Goal: Transaction & Acquisition: Purchase product/service

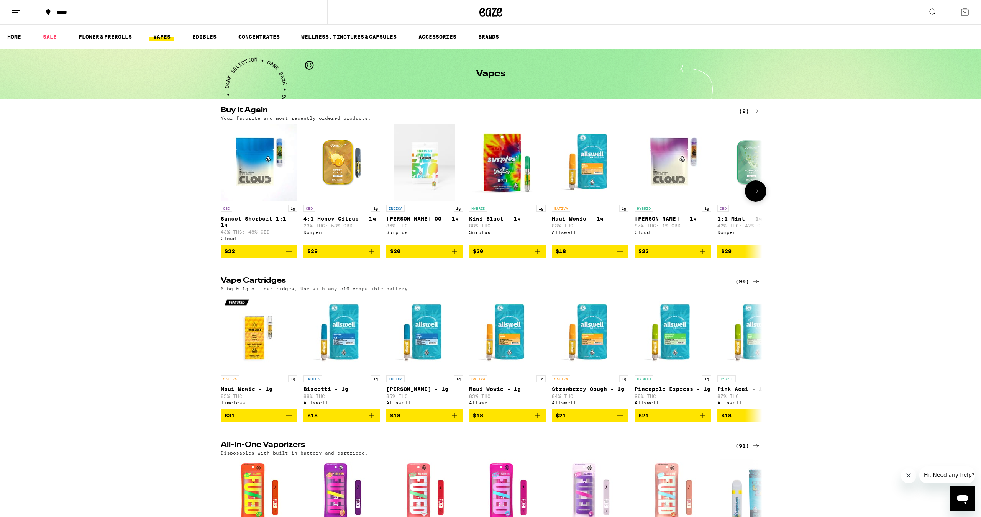
click at [293, 256] on icon "Add to bag" at bounding box center [288, 251] width 9 height 9
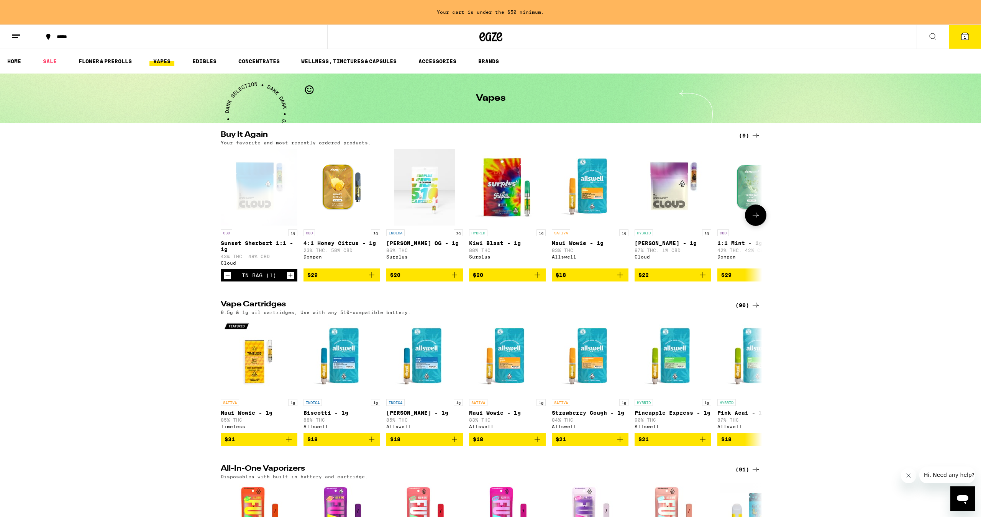
click at [372, 278] on icon "Add to bag" at bounding box center [371, 274] width 5 height 5
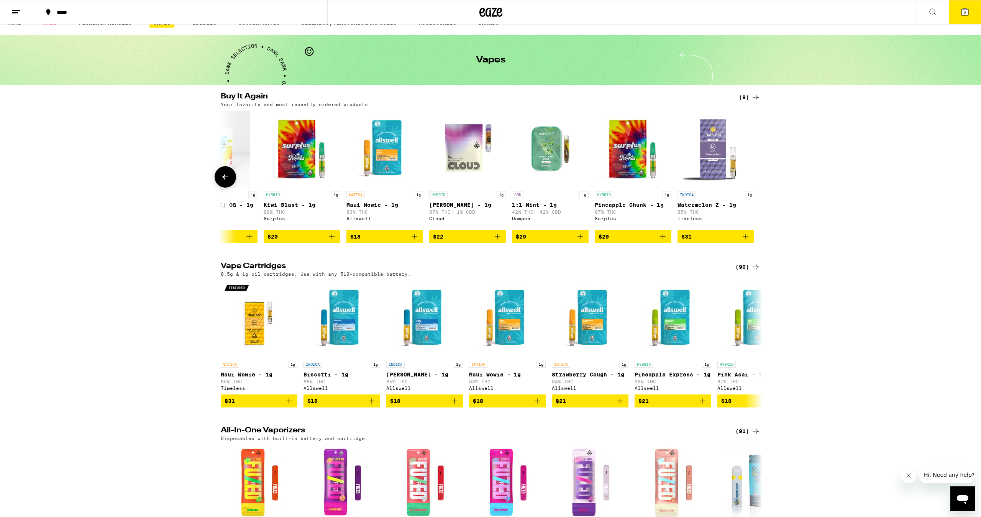
scroll to position [0, 205]
drag, startPoint x: 576, startPoint y: 242, endPoint x: 578, endPoint y: 208, distance: 34.1
click at [576, 241] on icon "Add to bag" at bounding box center [579, 236] width 9 height 9
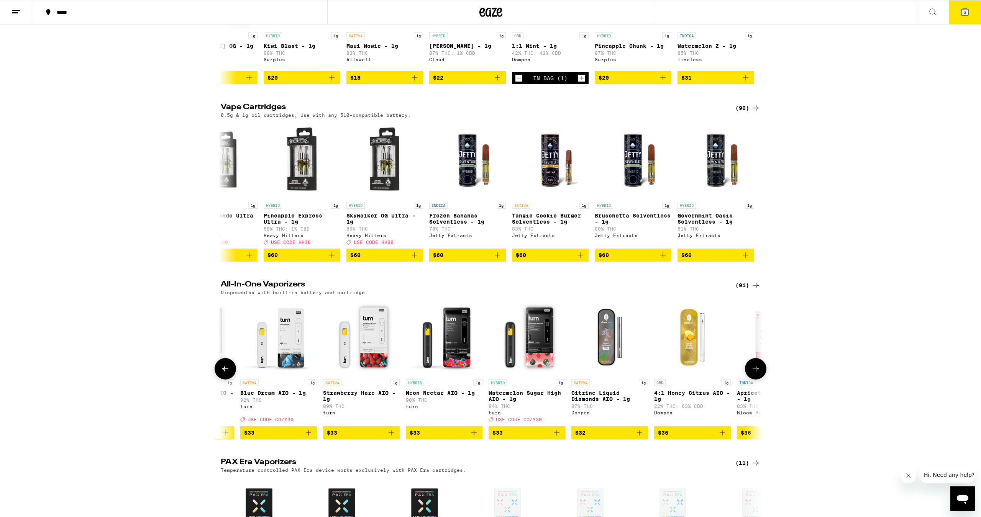
scroll to position [0, 5666]
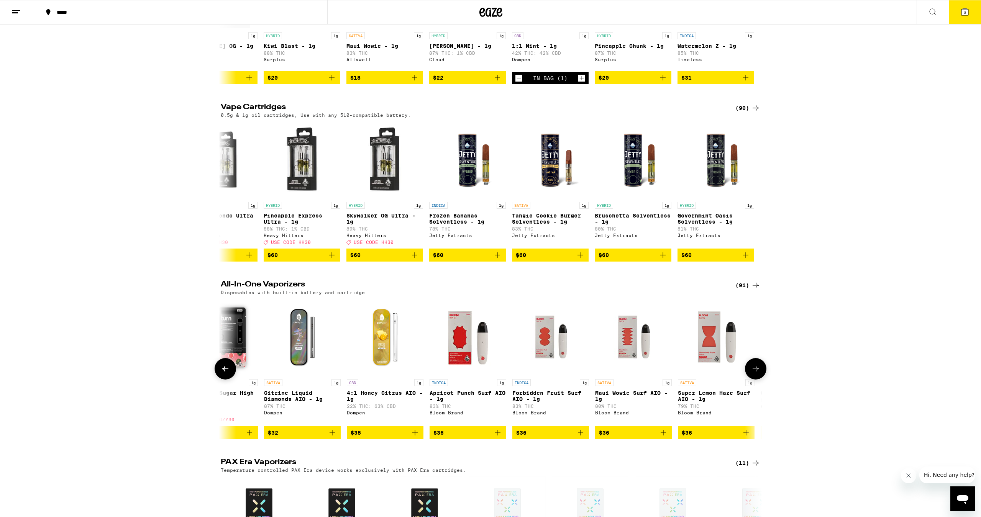
click at [418, 437] on icon "Add to bag" at bounding box center [414, 432] width 9 height 9
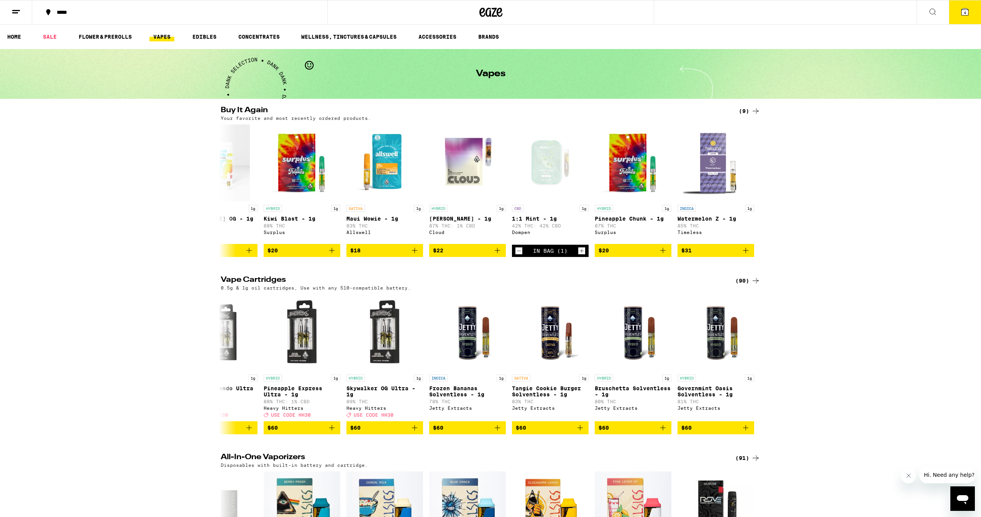
scroll to position [0, 0]
click at [963, 20] on button "4" at bounding box center [964, 12] width 32 height 24
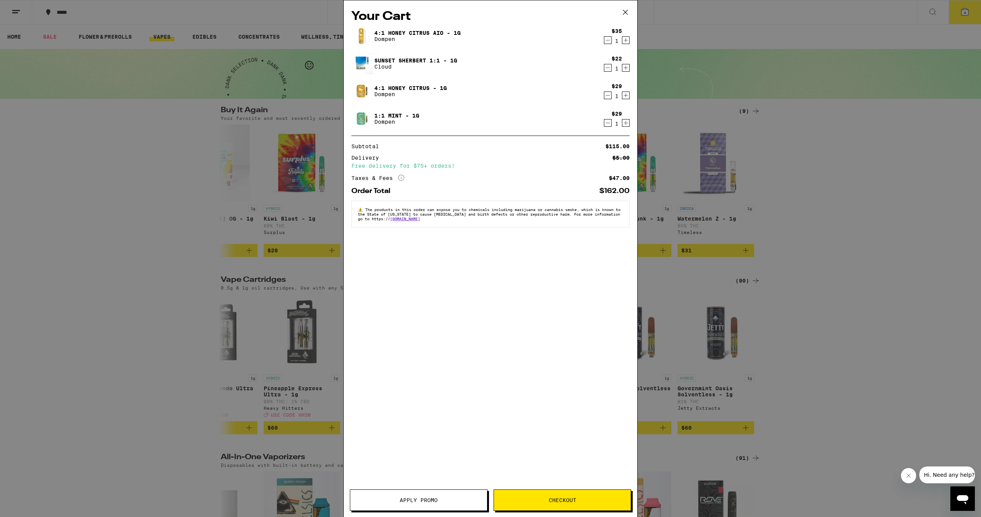
click at [359, 94] on img at bounding box center [361, 90] width 21 height 21
click at [377, 89] on link "4:1 Honey Citrus - 1g" at bounding box center [410, 88] width 72 height 6
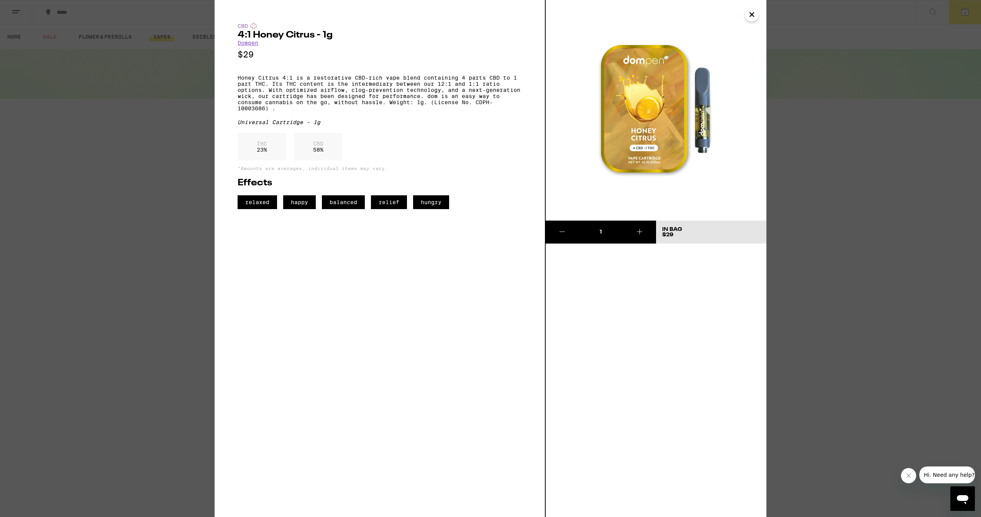
click at [750, 14] on icon "Close" at bounding box center [752, 15] width 4 height 4
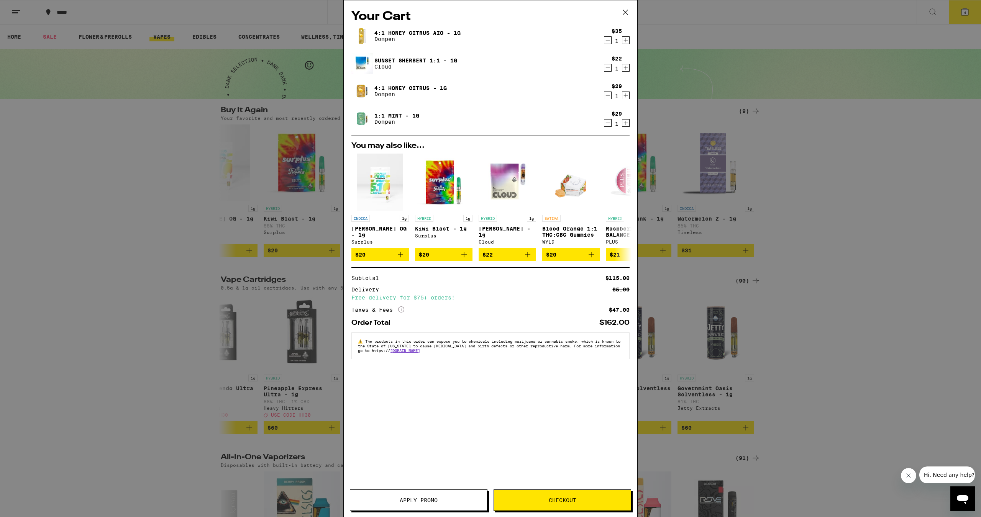
click at [445, 31] on link "4:1 Honey Citrus AIO - 1g" at bounding box center [417, 33] width 86 height 6
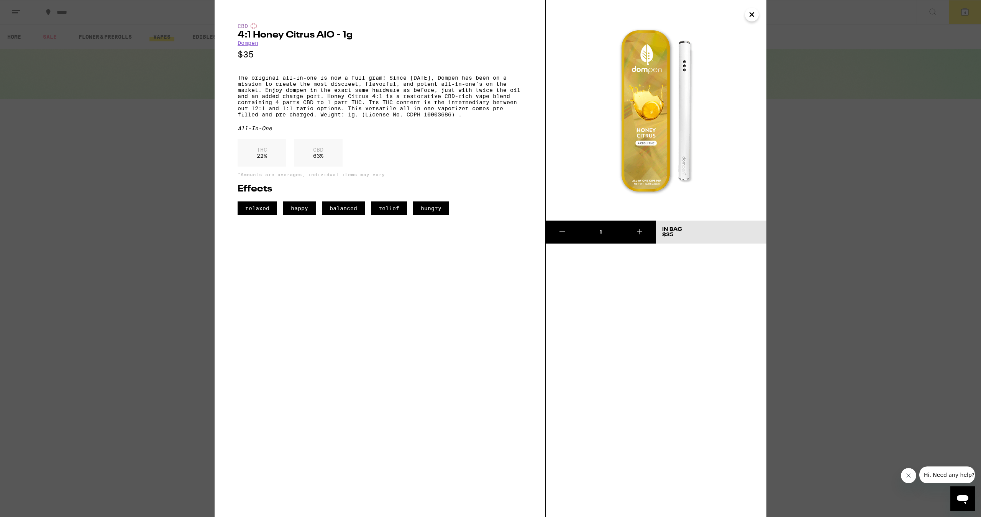
click at [751, 14] on icon "Close" at bounding box center [752, 15] width 4 height 4
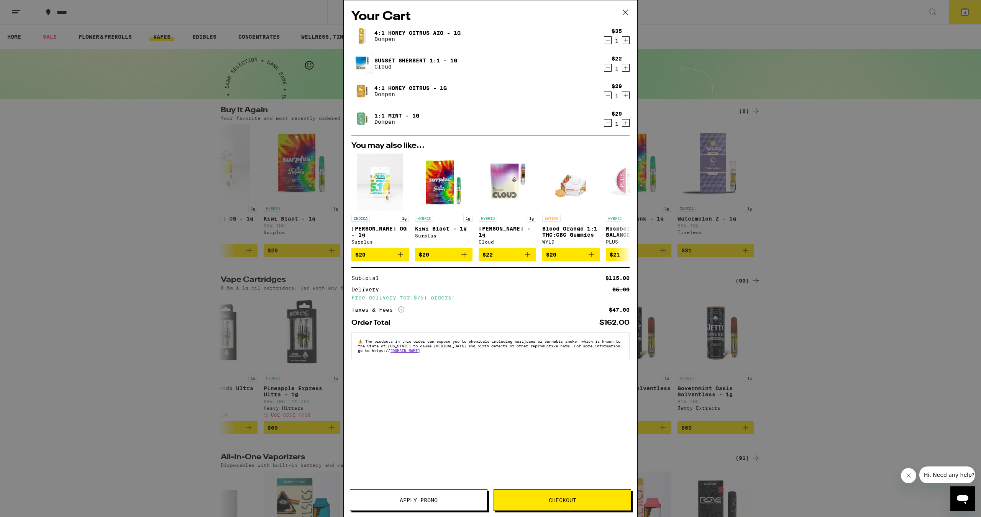
click at [606, 41] on icon "Decrement" at bounding box center [607, 40] width 7 height 9
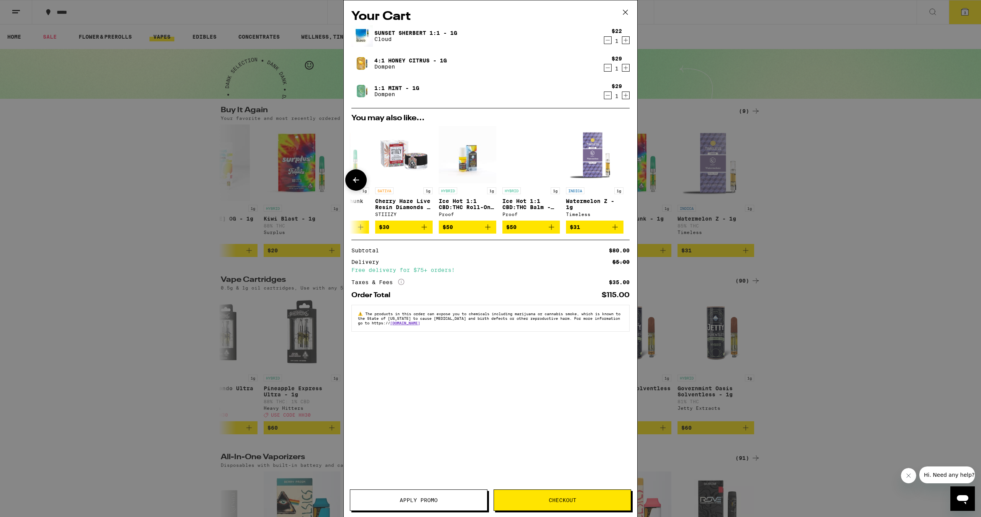
scroll to position [0, 357]
click at [567, 496] on button "Checkout" at bounding box center [562, 500] width 138 height 21
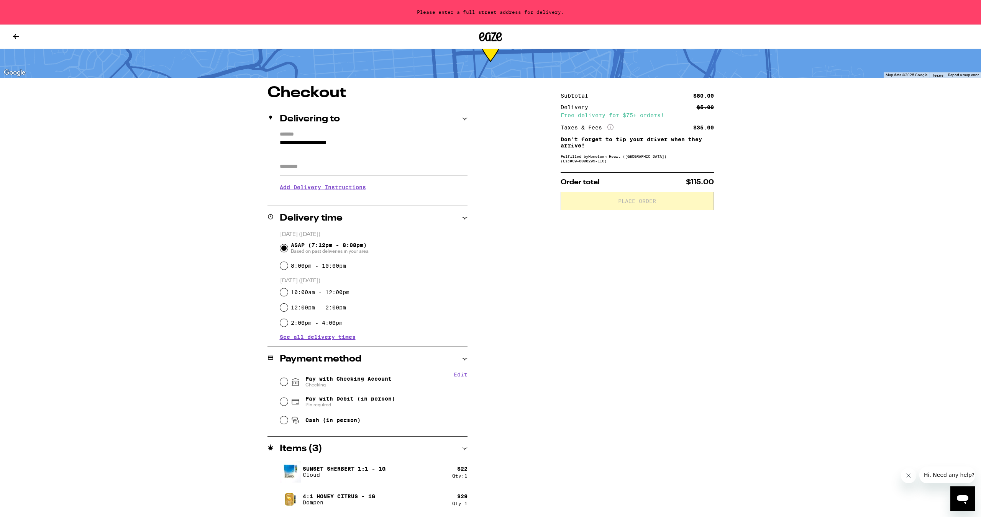
scroll to position [37, 0]
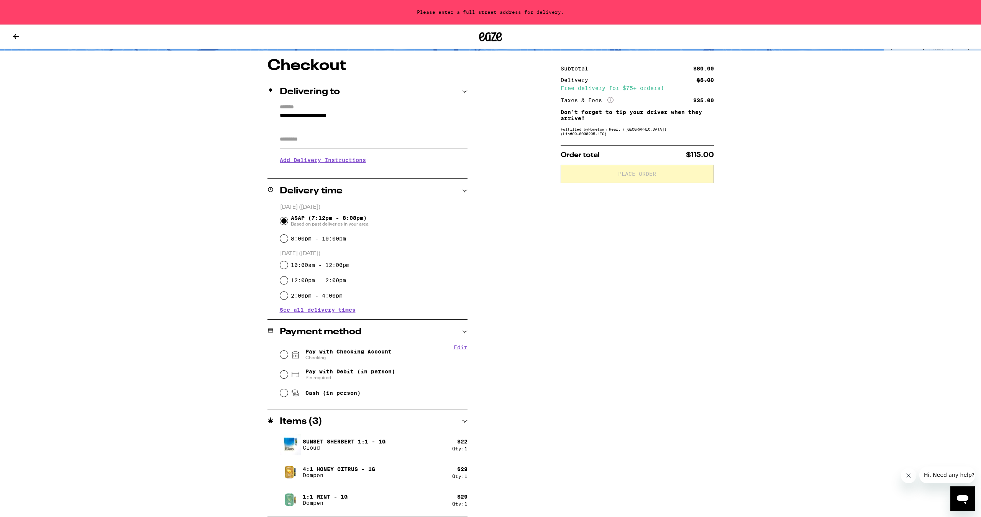
click at [616, 154] on div "Order total $115.00 Place Order" at bounding box center [636, 164] width 153 height 38
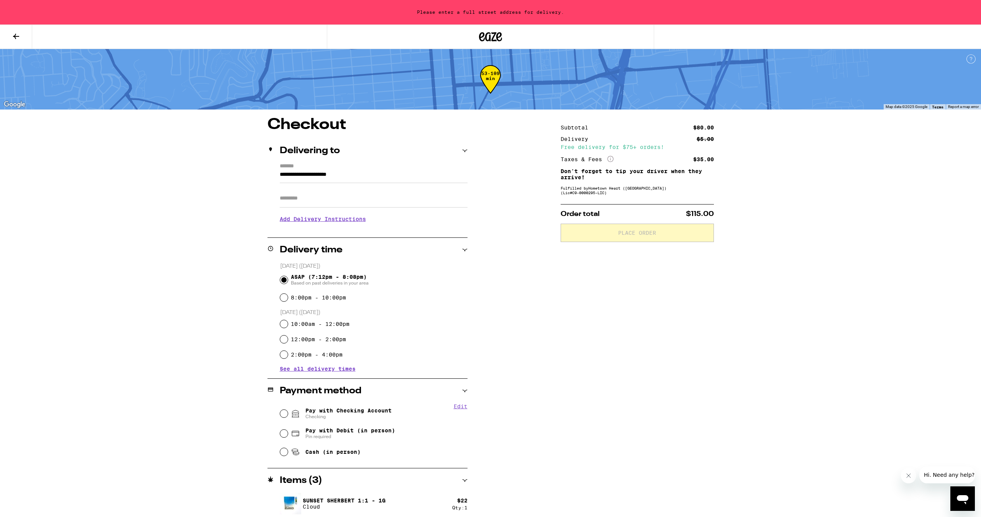
scroll to position [0, 0]
click at [28, 33] on button at bounding box center [16, 37] width 32 height 24
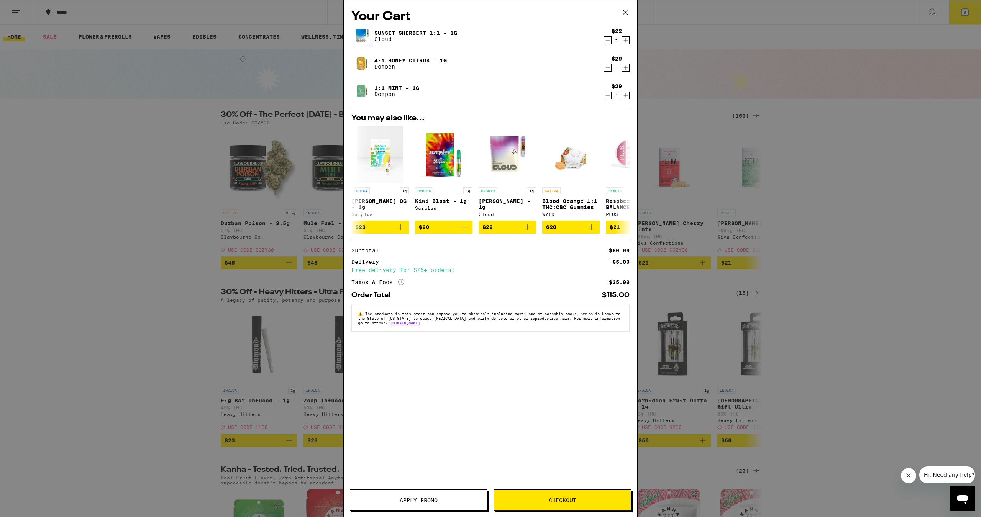
click at [440, 496] on button "Apply Promo" at bounding box center [419, 500] width 138 height 21
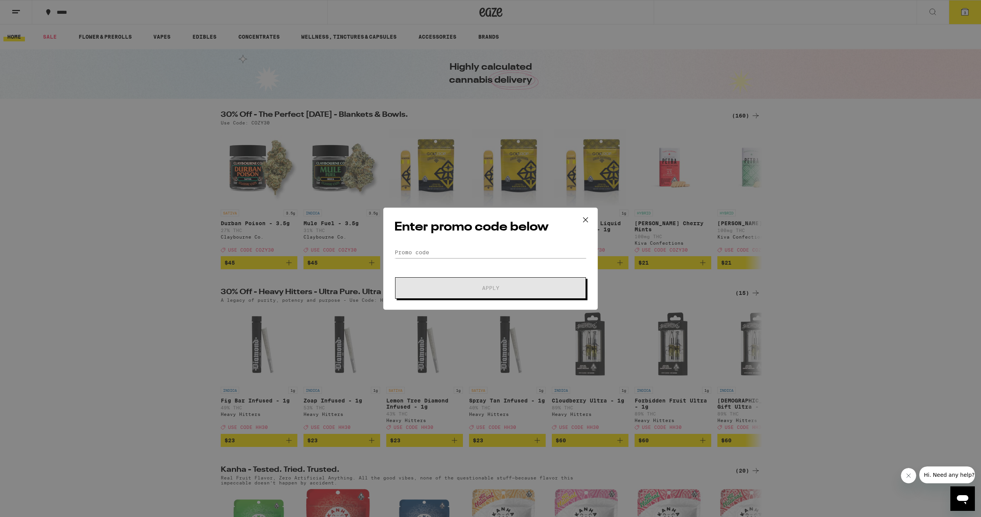
drag, startPoint x: 421, startPoint y: 504, endPoint x: 434, endPoint y: 332, distance: 172.4
click at [419, 498] on div "Enter promo code below Promo Code Apply" at bounding box center [490, 258] width 981 height 517
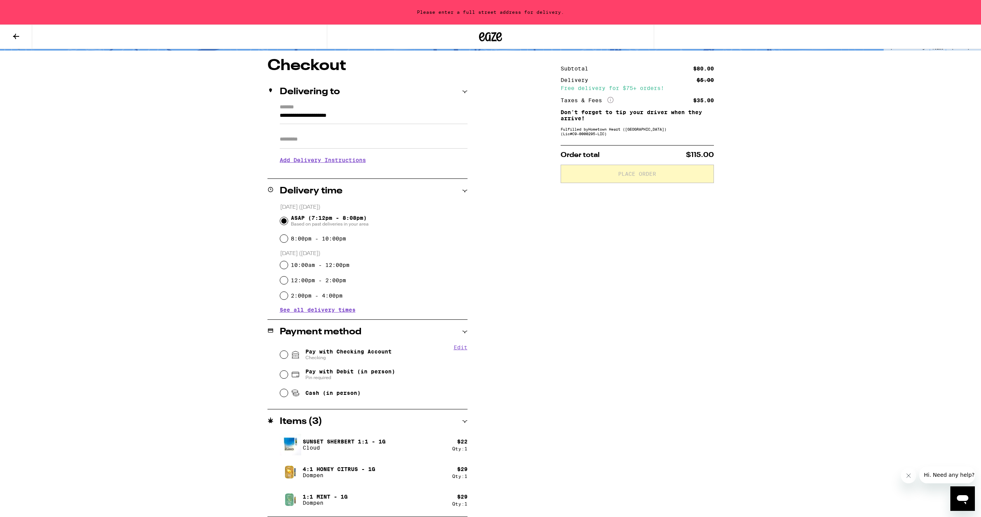
scroll to position [59, 0]
click at [10, 40] on button at bounding box center [16, 37] width 32 height 24
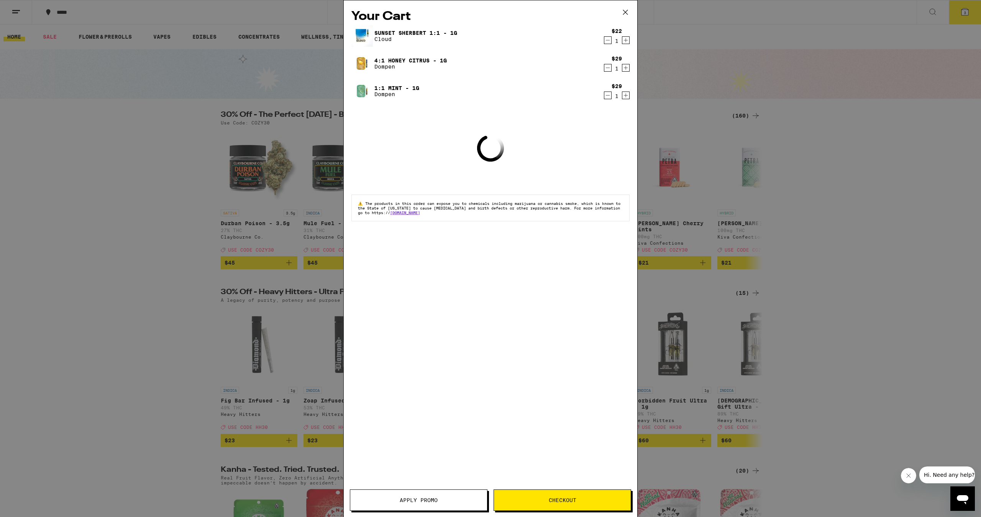
click at [427, 504] on button "Apply Promo" at bounding box center [419, 500] width 138 height 21
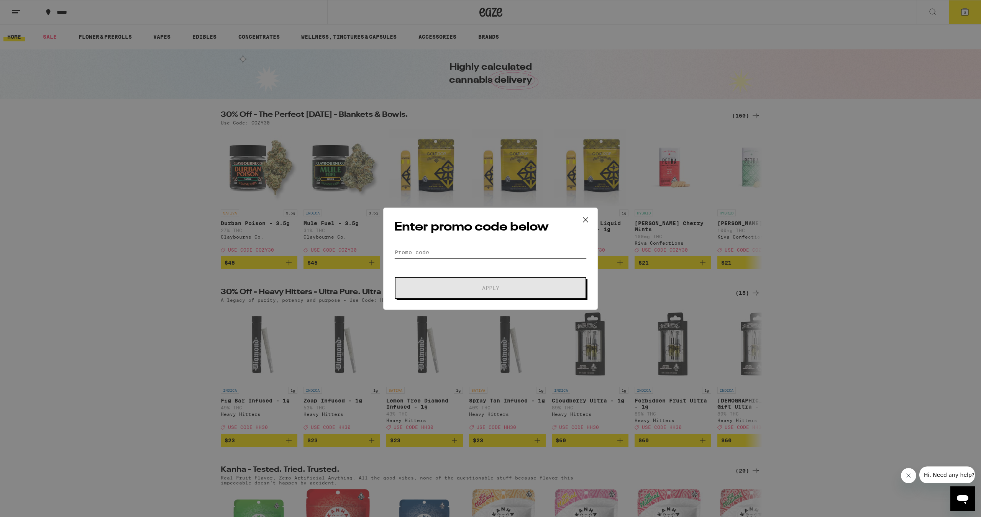
click at [432, 255] on input "Promo Code" at bounding box center [490, 252] width 192 height 11
paste input "SAVE35"
click at [459, 283] on button "Apply" at bounding box center [490, 287] width 191 height 21
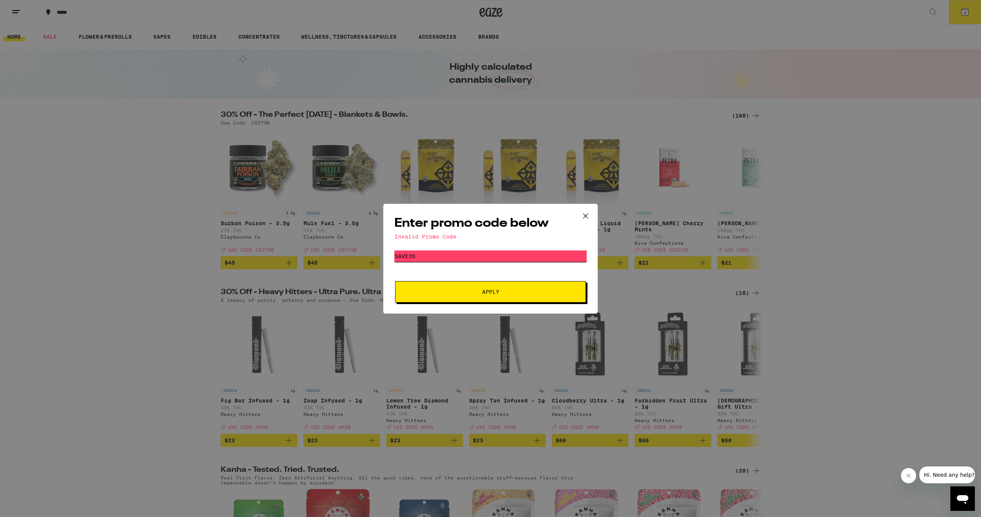
click at [416, 253] on input "SAVE35" at bounding box center [490, 256] width 192 height 11
click at [415, 254] on input "SAVE35" at bounding box center [490, 256] width 192 height 11
paste input "GLOWUP"
click at [437, 285] on button "Apply" at bounding box center [490, 291] width 191 height 21
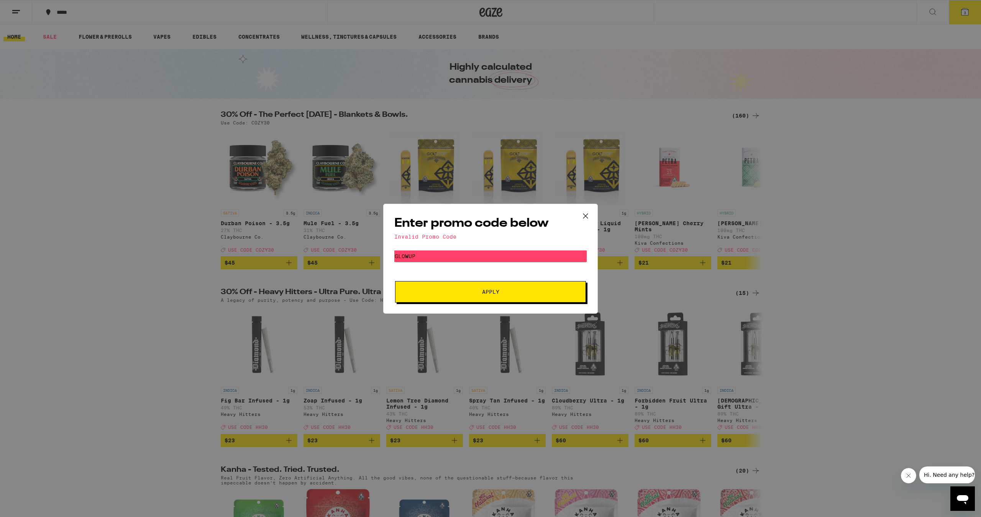
click at [495, 256] on input "GLOWUP" at bounding box center [490, 256] width 192 height 11
paste input "FADED30"
drag, startPoint x: 478, startPoint y: 293, endPoint x: 473, endPoint y: 296, distance: 6.0
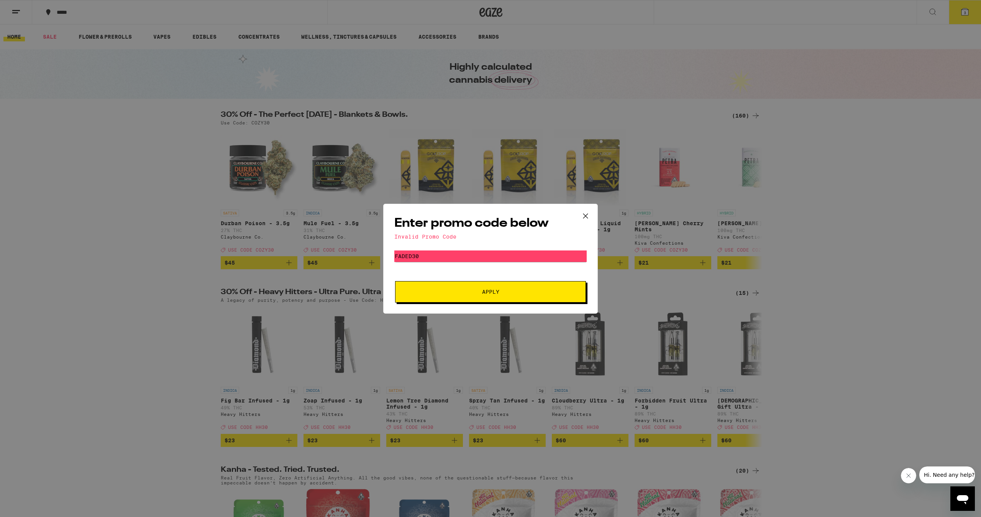
click at [478, 294] on span "Apply" at bounding box center [490, 291] width 138 height 5
click at [512, 257] on input "FADED30" at bounding box center [490, 256] width 192 height 11
paste input "CLOUD"
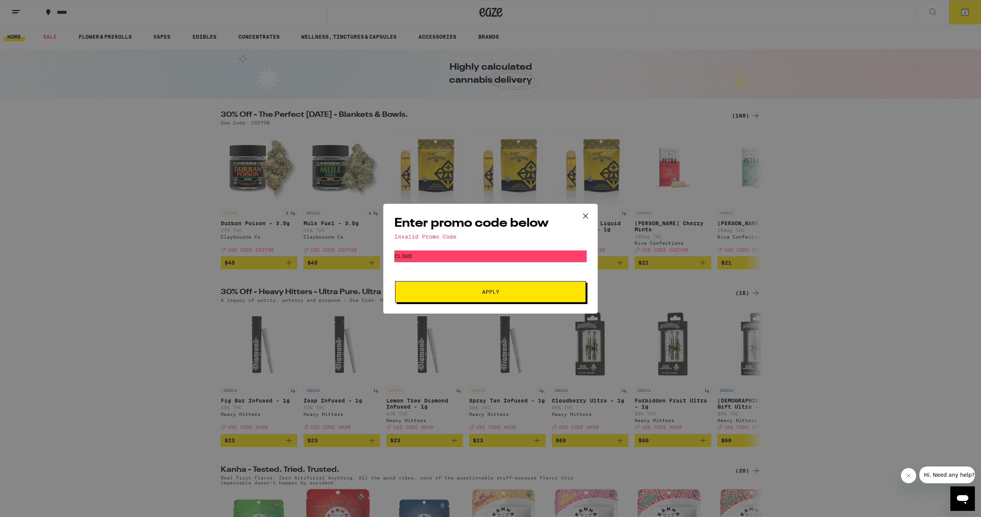
click at [490, 285] on button "Apply" at bounding box center [490, 291] width 191 height 21
click at [421, 254] on input "CLOUD" at bounding box center [490, 256] width 192 height 11
drag, startPoint x: 8, startPoint y: 272, endPoint x: 421, endPoint y: 255, distance: 412.9
click at [421, 254] on input "CLOUD" at bounding box center [490, 256] width 192 height 11
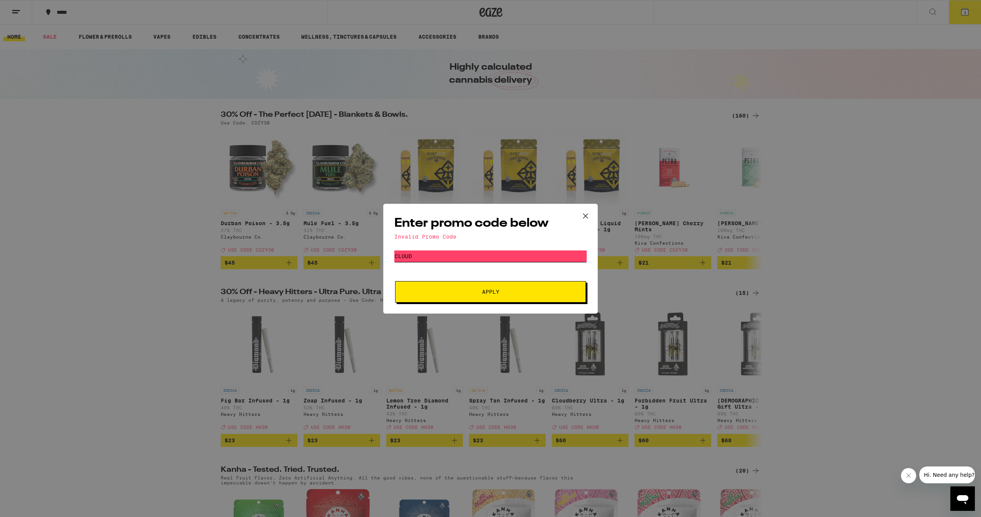
paste input "THC"
click at [437, 290] on span "Apply" at bounding box center [490, 291] width 138 height 5
click at [431, 255] on input "THC" at bounding box center [490, 256] width 192 height 11
paste input "MOON30"
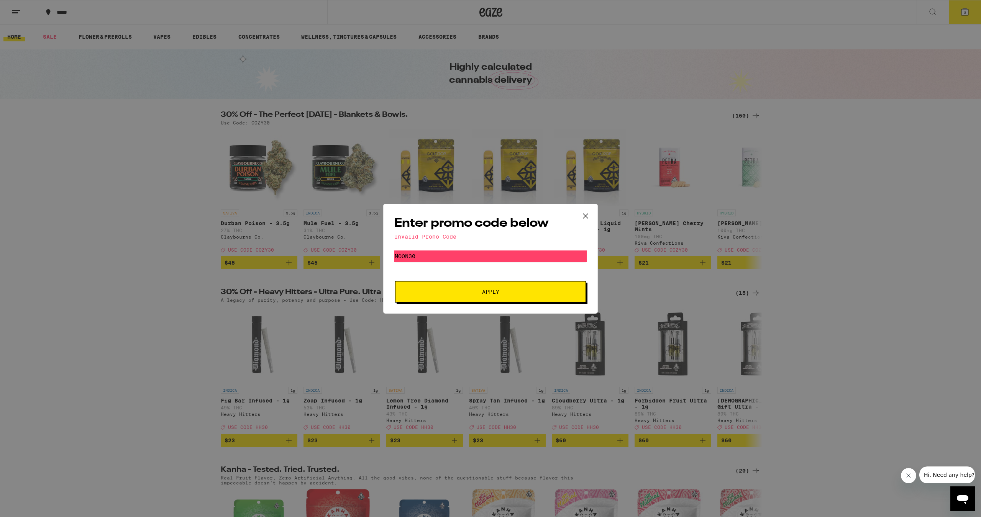
click at [455, 296] on button "Apply" at bounding box center [490, 291] width 191 height 21
click at [434, 261] on input "MOON30" at bounding box center [490, 256] width 192 height 11
drag, startPoint x: 34, startPoint y: 244, endPoint x: 434, endPoint y: 261, distance: 400.3
click at [434, 261] on input "MOON30" at bounding box center [490, 256] width 192 height 11
paste input "OMW"
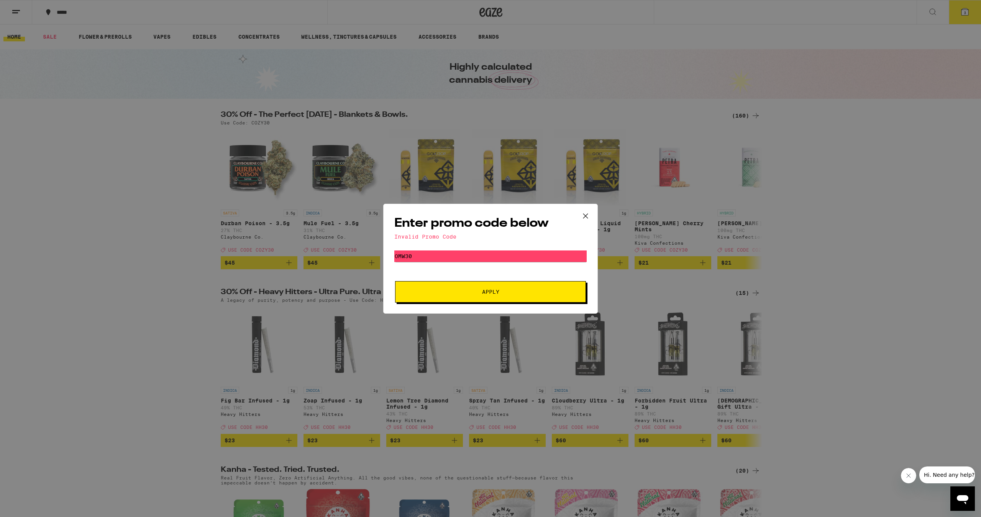
click at [433, 294] on span "Apply" at bounding box center [490, 291] width 138 height 5
click at [402, 254] on input "OMW30" at bounding box center [490, 256] width 192 height 11
paste input "CLOUD"
drag, startPoint x: 438, startPoint y: 290, endPoint x: 402, endPoint y: 288, distance: 36.0
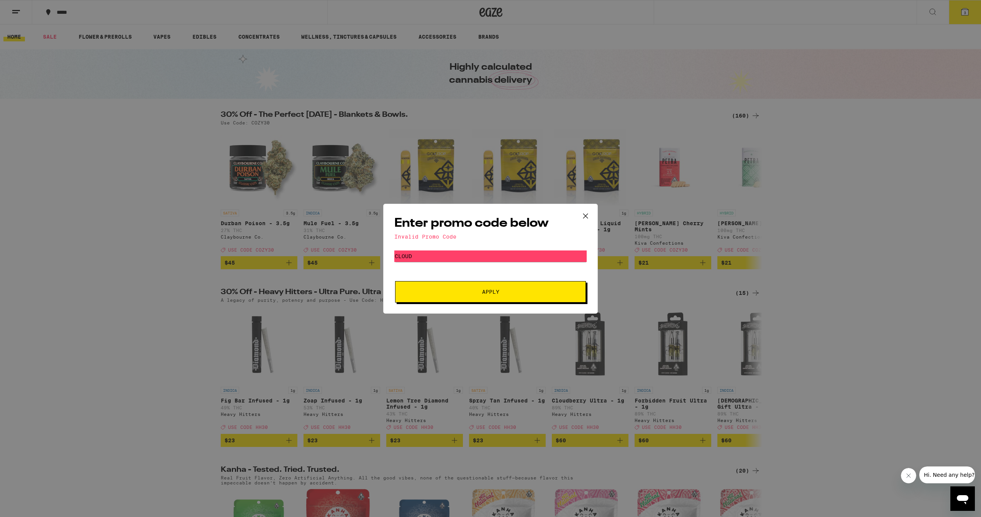
click at [438, 290] on span "Apply" at bounding box center [490, 291] width 138 height 5
click at [447, 260] on input "CLOUD" at bounding box center [490, 256] width 192 height 11
click at [449, 255] on input "CLOUD" at bounding box center [490, 256] width 192 height 11
paste input "OMW30"
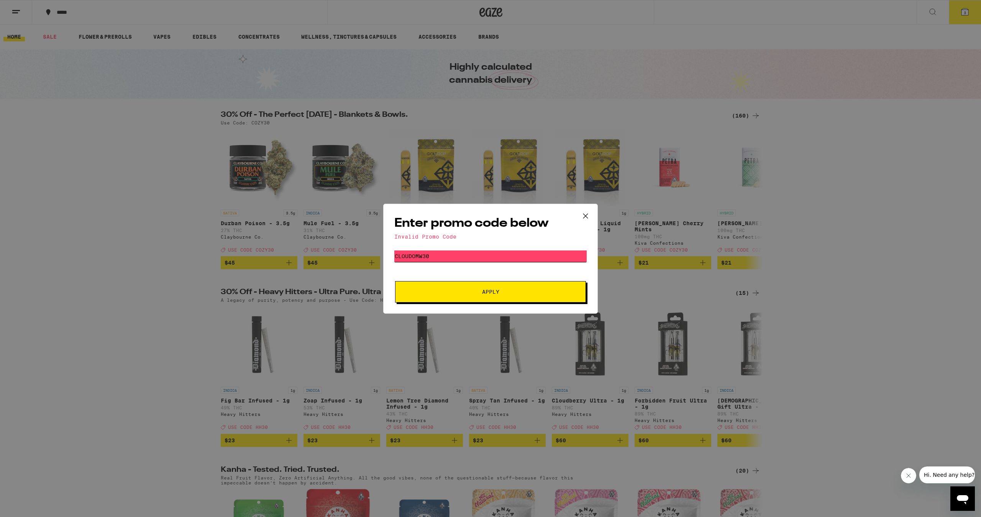
paste input "text"
click at [480, 288] on button "Apply" at bounding box center [490, 291] width 191 height 21
click at [427, 253] on input "OMW30" at bounding box center [490, 256] width 192 height 11
drag, startPoint x: 69, startPoint y: 254, endPoint x: 427, endPoint y: 254, distance: 357.8
click at [427, 254] on input "OMW30" at bounding box center [490, 256] width 192 height 11
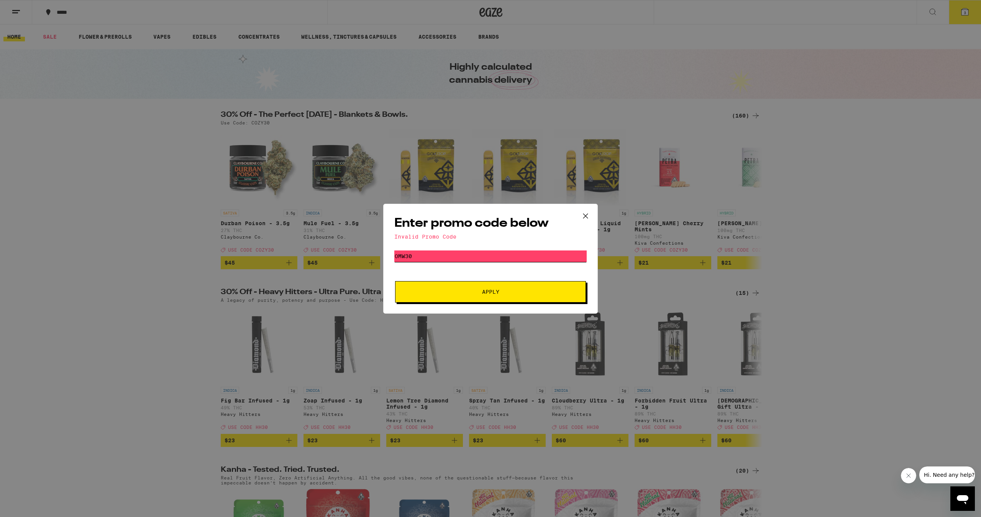
click at [427, 253] on input "OMW30" at bounding box center [490, 256] width 192 height 11
paste input "MOON"
type input "MOON30"
click at [483, 298] on button "Apply" at bounding box center [490, 291] width 191 height 21
click at [586, 215] on icon at bounding box center [585, 215] width 5 height 5
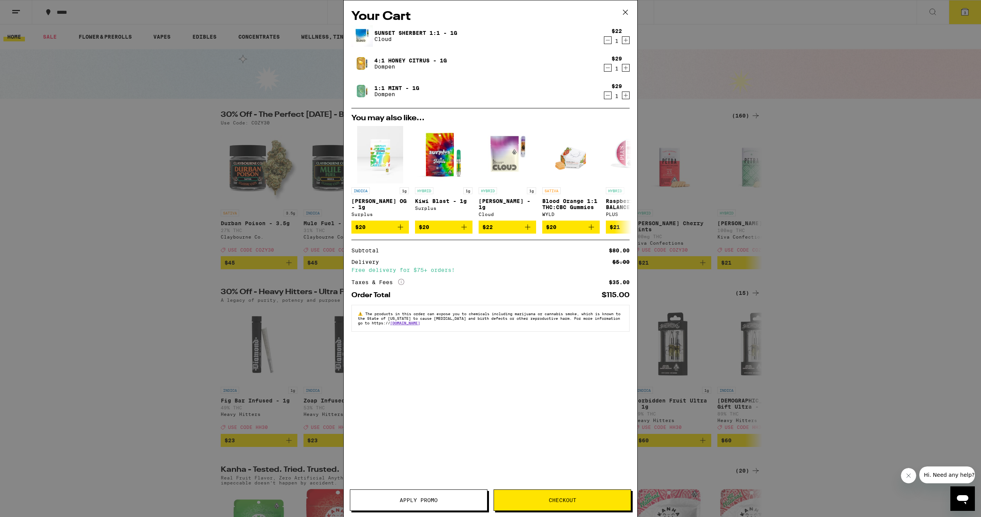
click at [562, 504] on button "Checkout" at bounding box center [562, 500] width 138 height 21
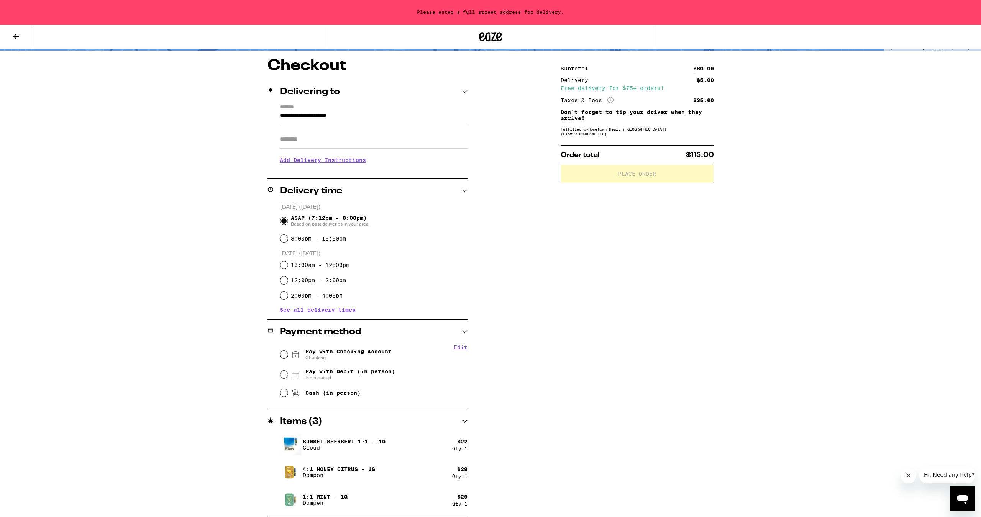
click at [285, 355] on input "Pay with Checking Account Checking" at bounding box center [284, 355] width 8 height 8
radio input "true"
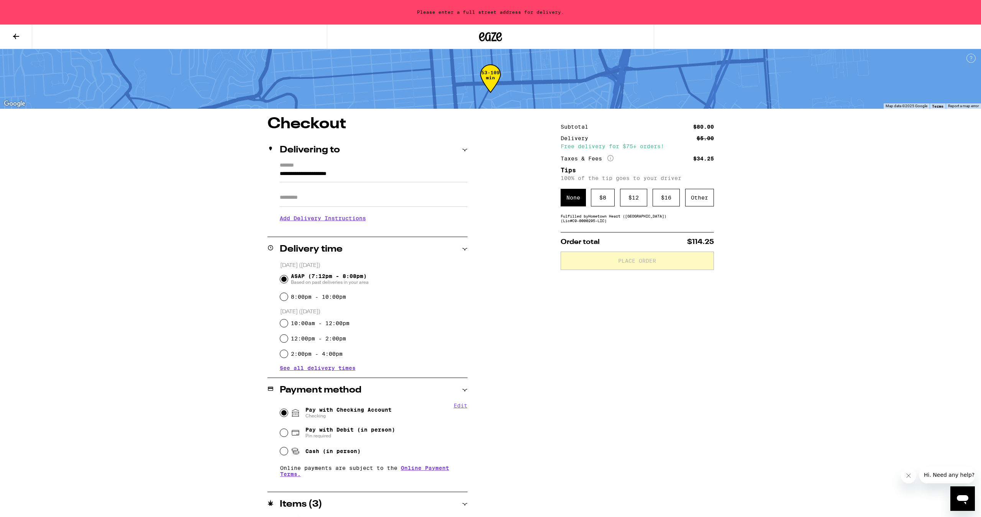
scroll to position [0, 0]
click at [631, 204] on div "$ 12" at bounding box center [633, 198] width 27 height 18
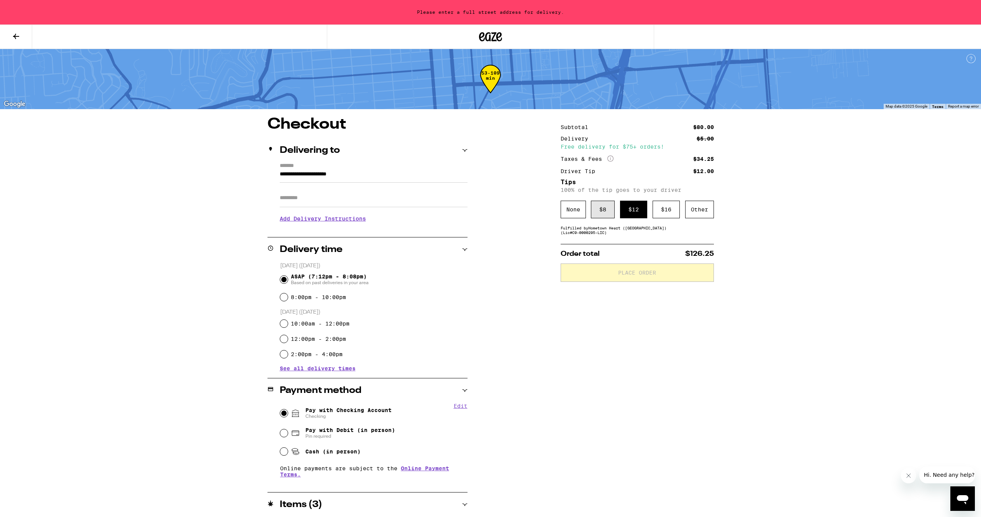
click at [593, 216] on div "$ 8" at bounding box center [603, 210] width 24 height 18
click at [639, 217] on div "$ 12" at bounding box center [633, 210] width 27 height 18
click at [336, 178] on input "**********" at bounding box center [374, 176] width 188 height 13
click at [319, 176] on input "**********" at bounding box center [374, 176] width 188 height 13
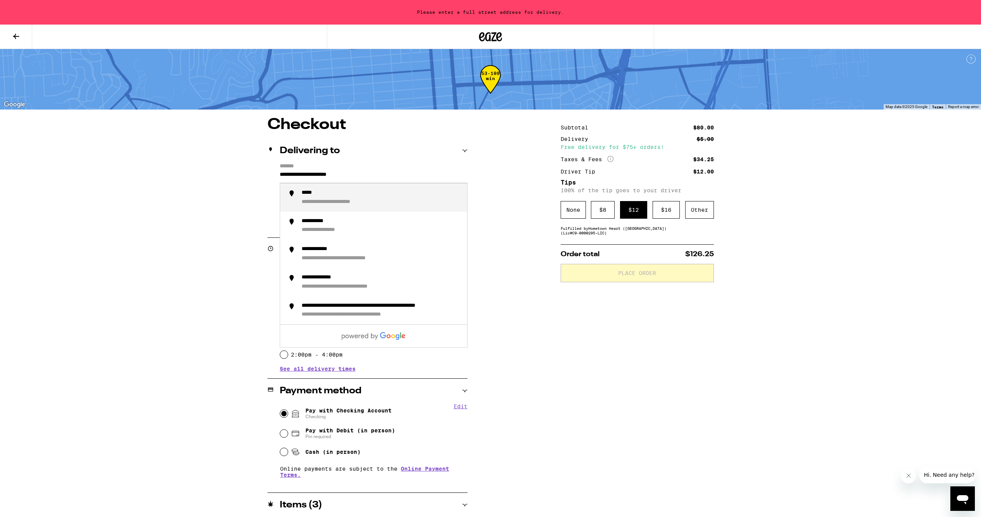
click at [319, 176] on input "**********" at bounding box center [374, 176] width 188 height 13
type input "*"
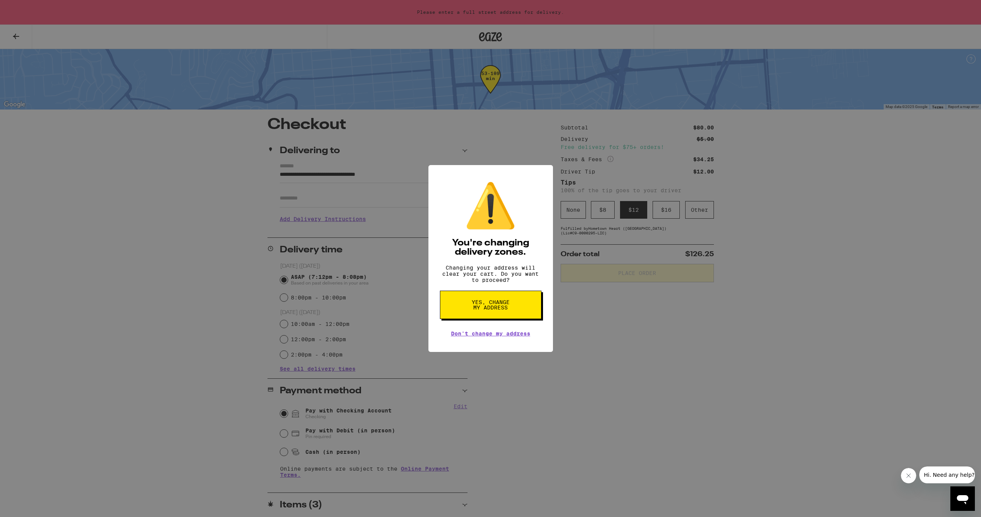
click at [508, 304] on span "Yes, change my address" at bounding box center [490, 305] width 39 height 11
type input "**********"
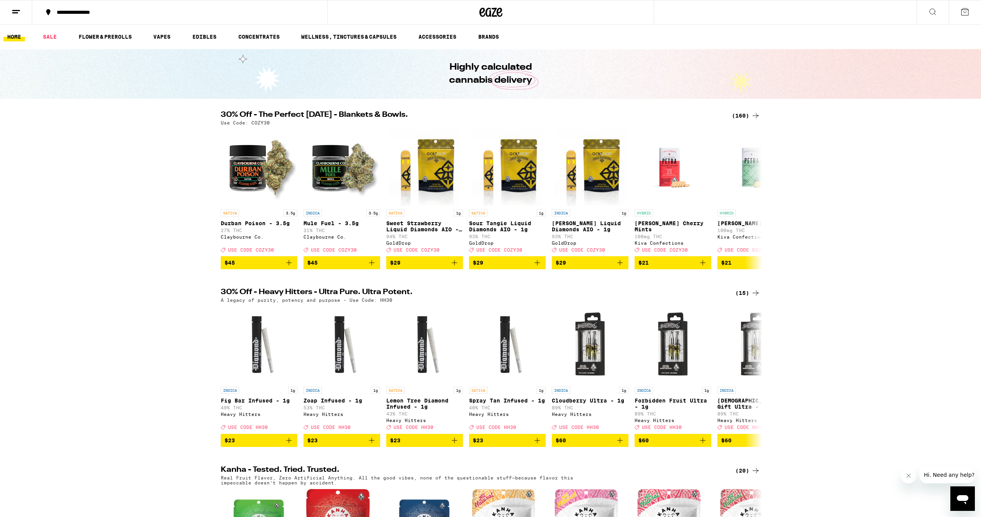
click at [962, 9] on icon at bounding box center [964, 11] width 7 height 7
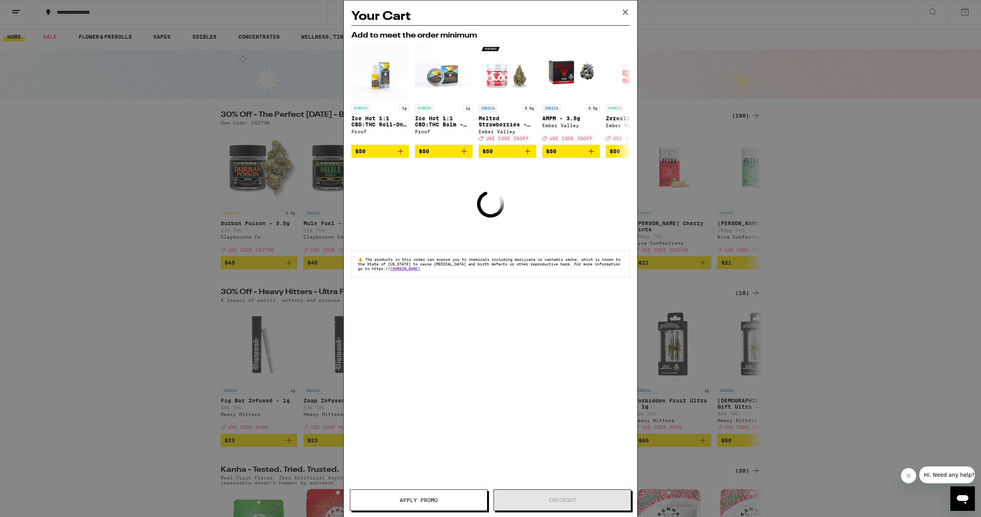
click at [628, 10] on icon at bounding box center [624, 12] width 11 height 11
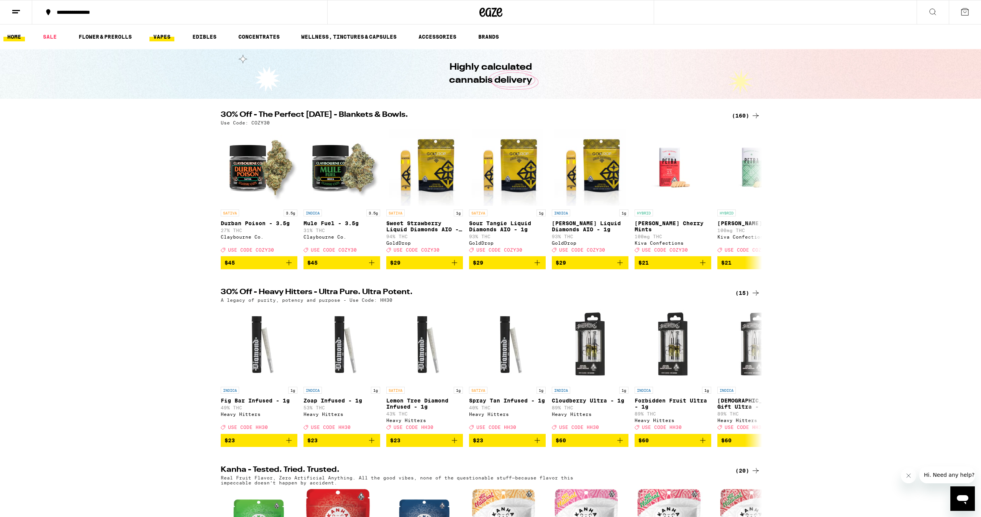
click at [164, 38] on link "VAPES" at bounding box center [161, 36] width 25 height 9
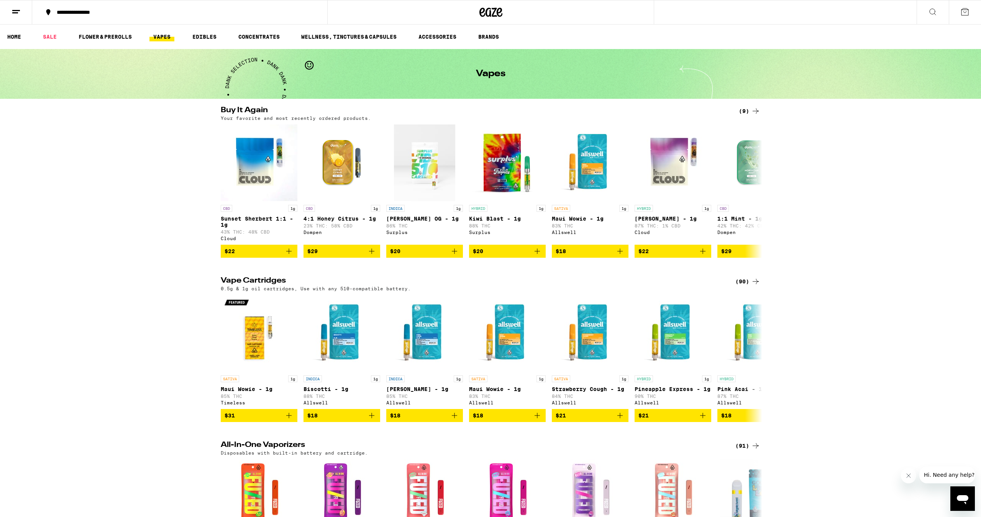
scroll to position [54, 0]
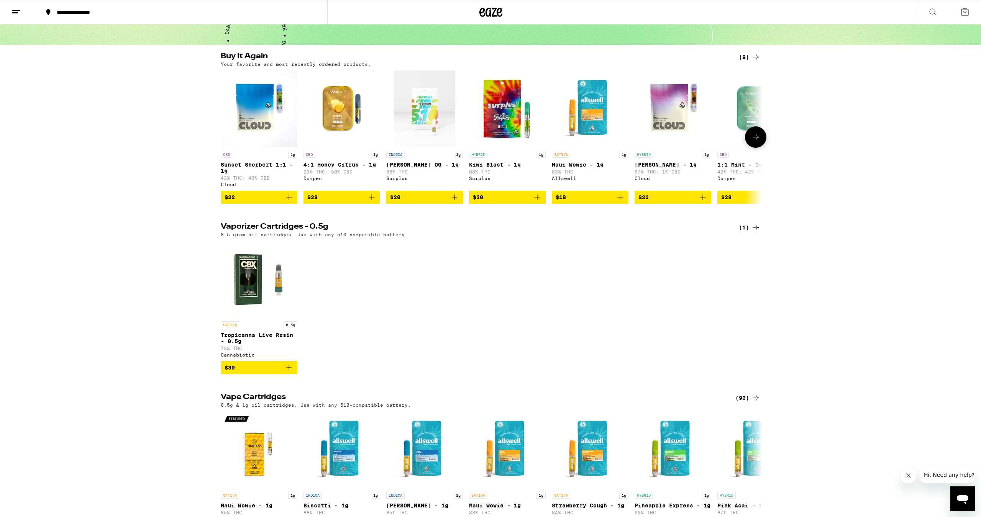
click at [288, 200] on icon "Add to bag" at bounding box center [288, 197] width 5 height 5
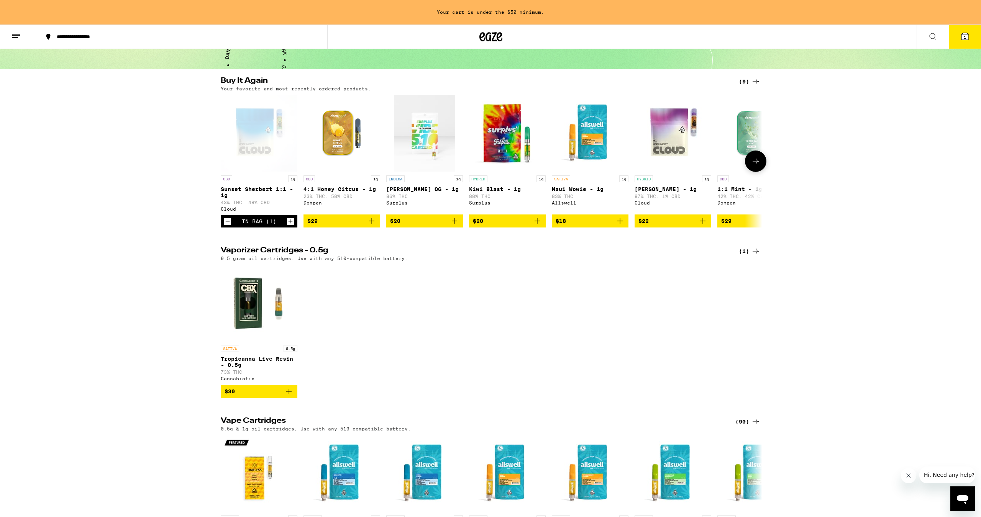
click at [373, 226] on icon "Add to bag" at bounding box center [371, 220] width 9 height 9
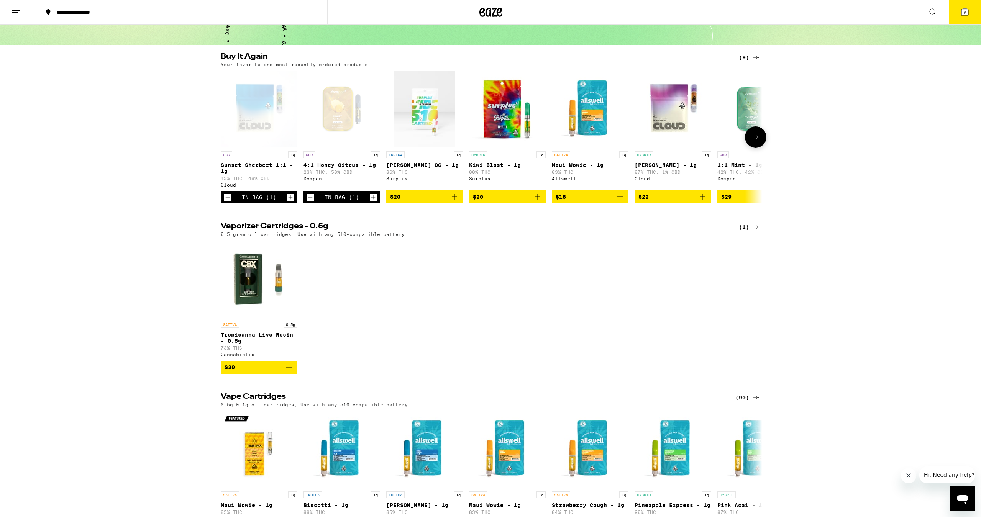
click at [761, 144] on button at bounding box center [755, 136] width 21 height 21
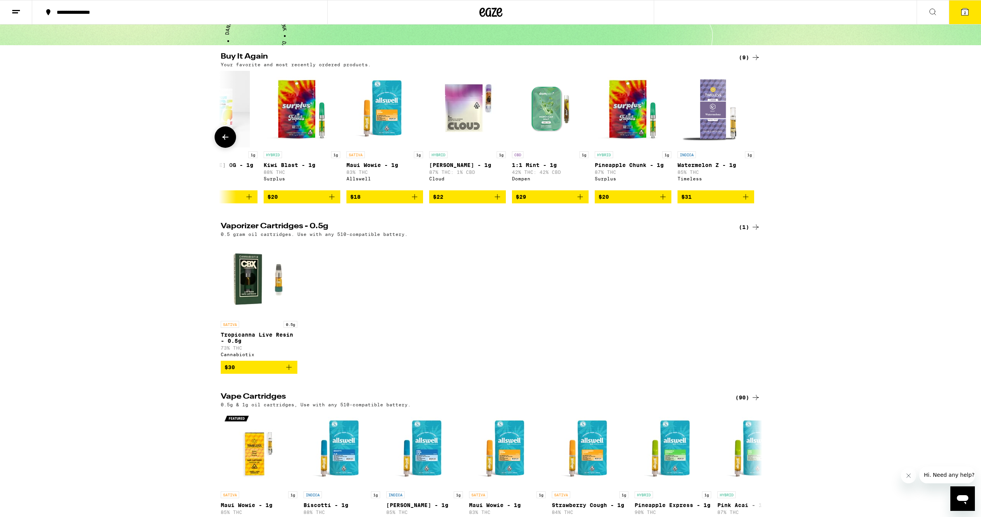
click at [576, 201] on icon "Add to bag" at bounding box center [579, 196] width 9 height 9
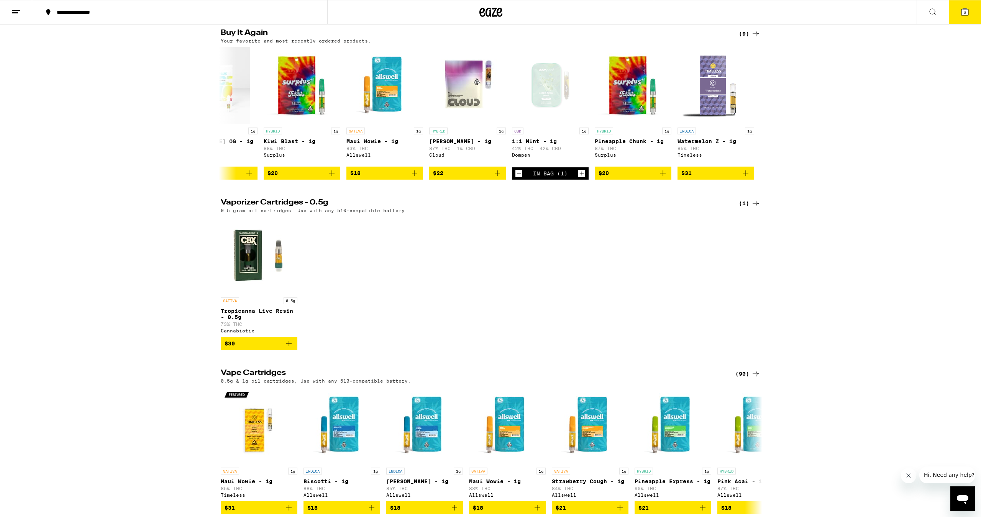
scroll to position [62, 0]
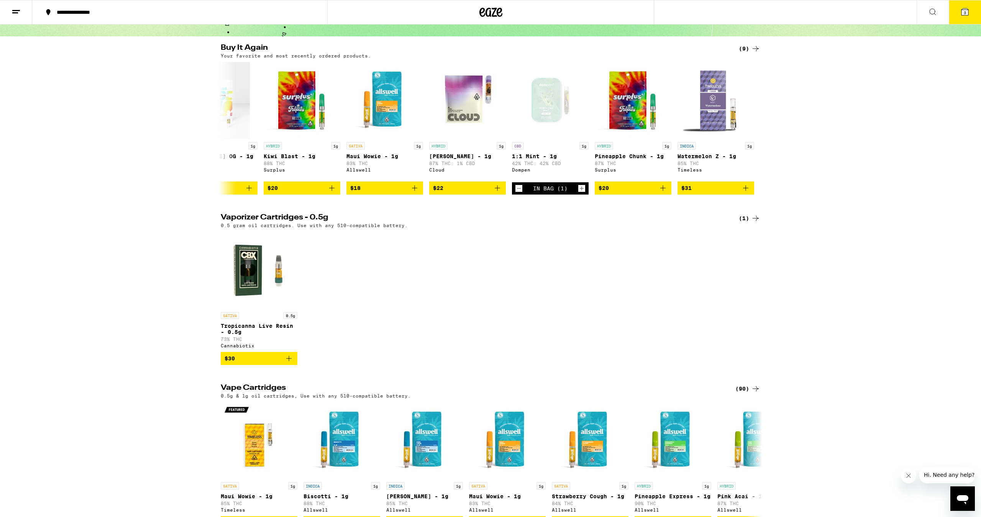
click at [753, 49] on icon at bounding box center [755, 48] width 9 height 9
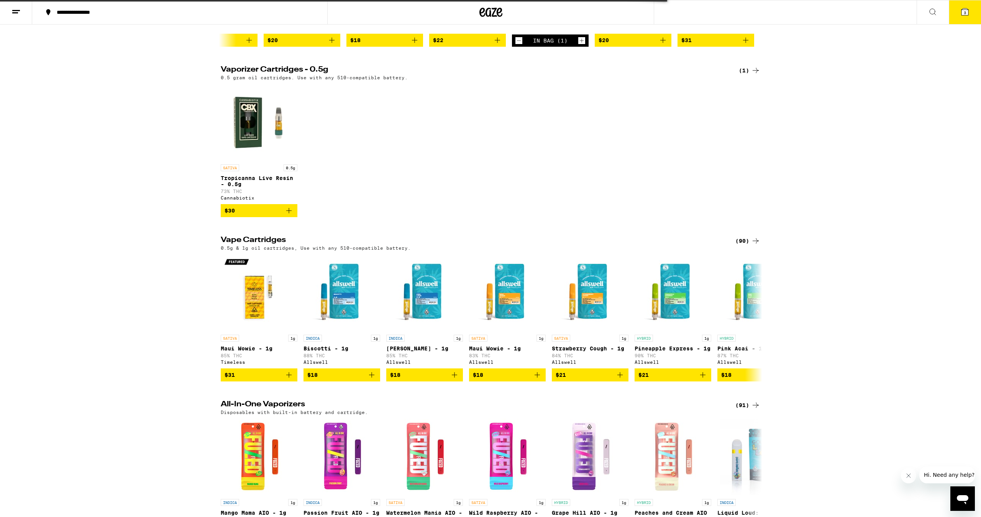
scroll to position [211, 0]
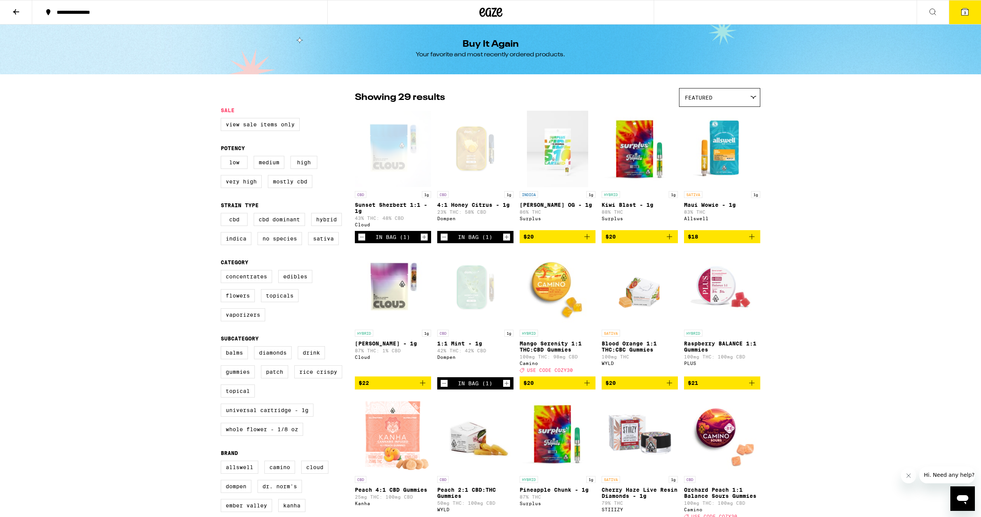
click at [21, 6] on button at bounding box center [16, 12] width 32 height 24
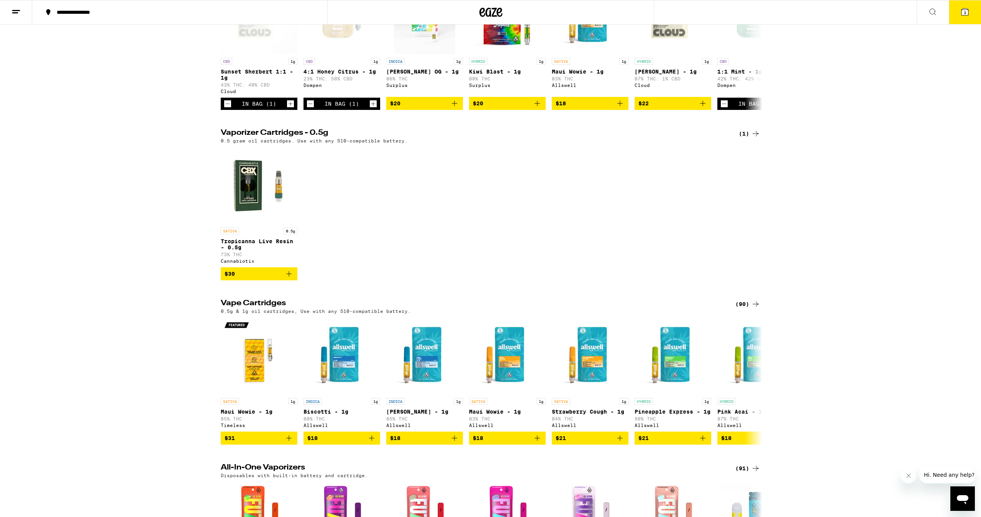
click at [745, 309] on div "(90)" at bounding box center [747, 304] width 25 height 9
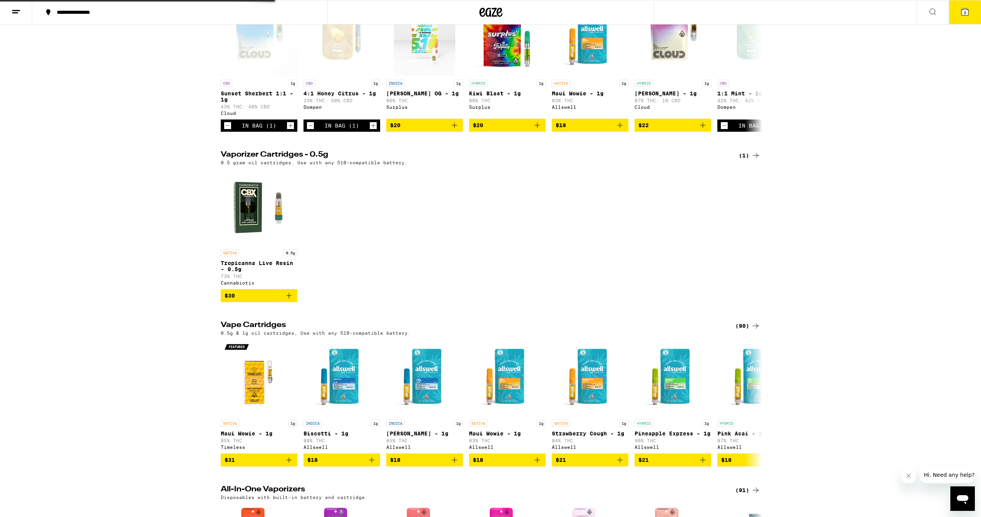
scroll to position [125, 0]
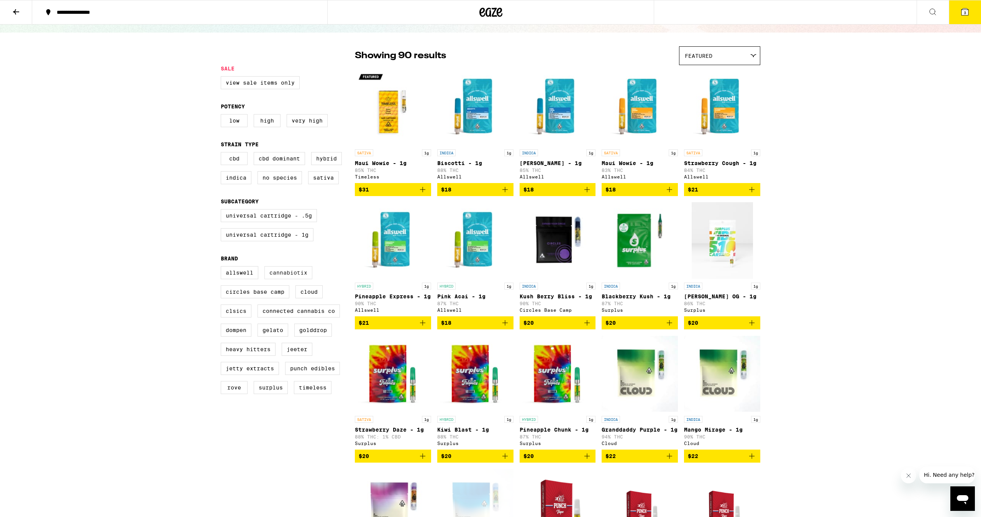
scroll to position [42, 0]
click at [237, 126] on label "Low" at bounding box center [234, 120] width 27 height 13
click at [223, 116] on input "Low" at bounding box center [222, 115] width 0 height 0
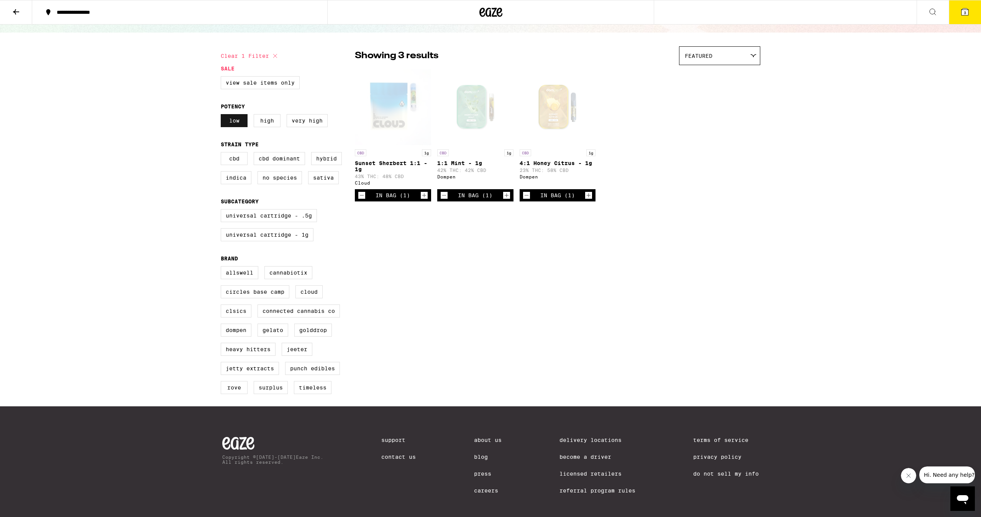
click at [237, 124] on label "Low" at bounding box center [234, 120] width 27 height 13
click at [223, 116] on input "Low" at bounding box center [222, 115] width 0 height 0
checkbox input "false"
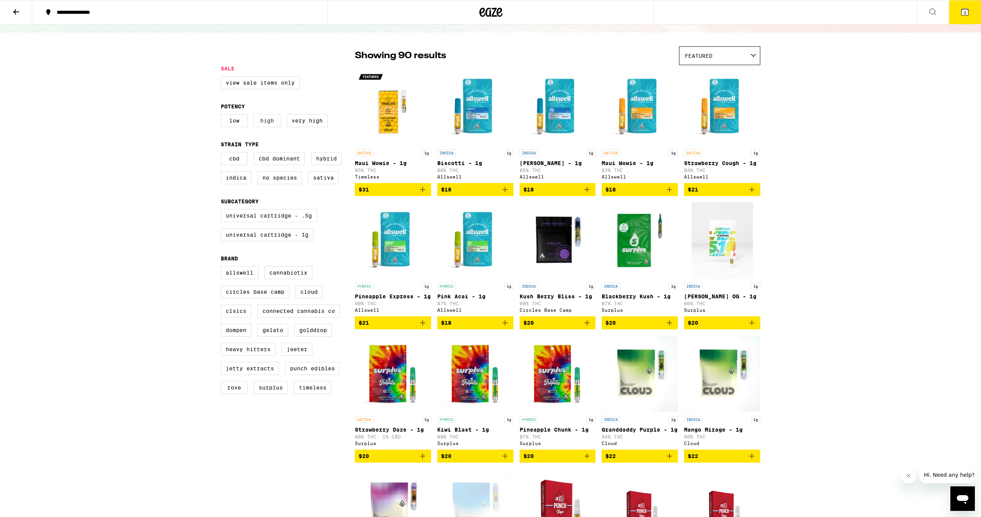
click at [272, 123] on label "High" at bounding box center [267, 120] width 27 height 13
click at [223, 116] on input "High" at bounding box center [222, 115] width 0 height 0
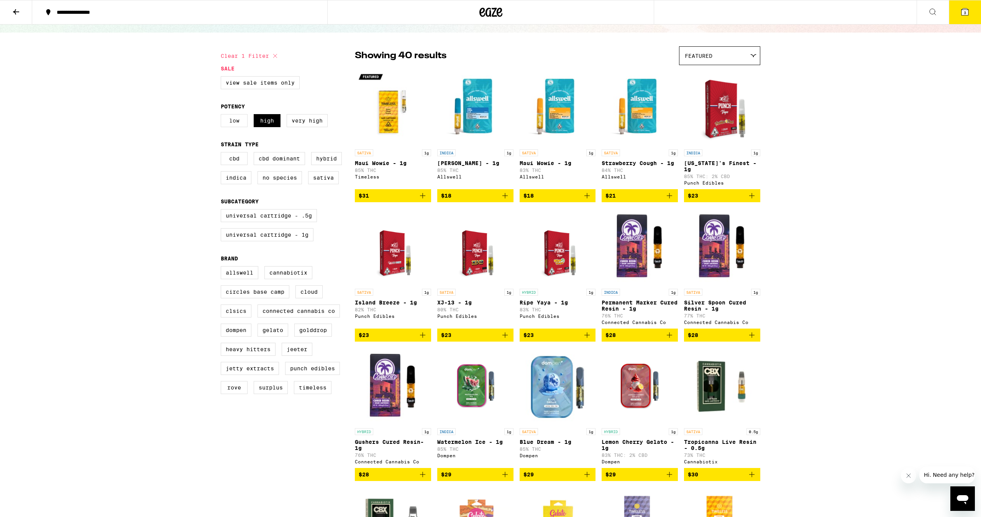
drag, startPoint x: 260, startPoint y: 123, endPoint x: 246, endPoint y: 124, distance: 14.6
click at [260, 123] on label "High" at bounding box center [267, 120] width 27 height 13
click at [223, 116] on input "High" at bounding box center [222, 115] width 0 height 0
checkbox input "false"
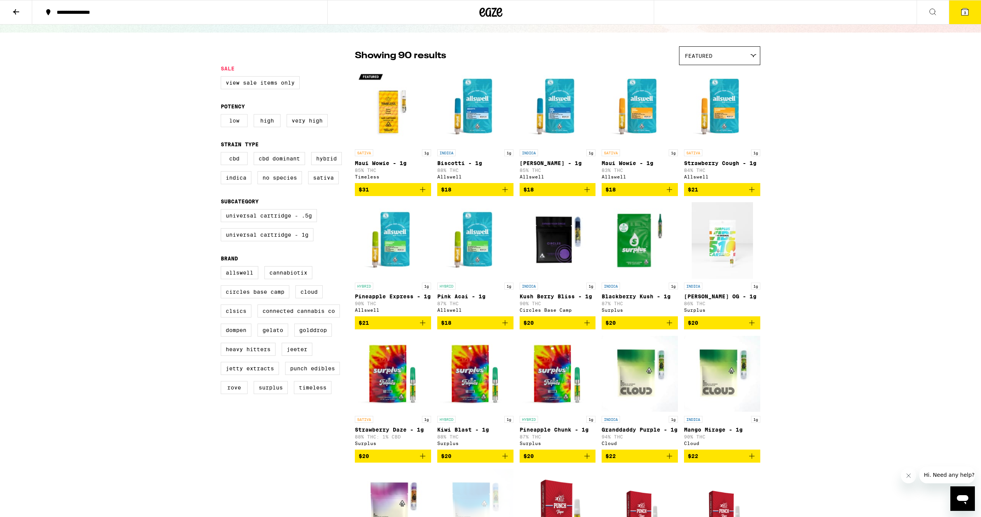
click at [233, 124] on label "Low" at bounding box center [234, 120] width 27 height 13
click at [223, 116] on input "Low" at bounding box center [222, 115] width 0 height 0
checkbox input "true"
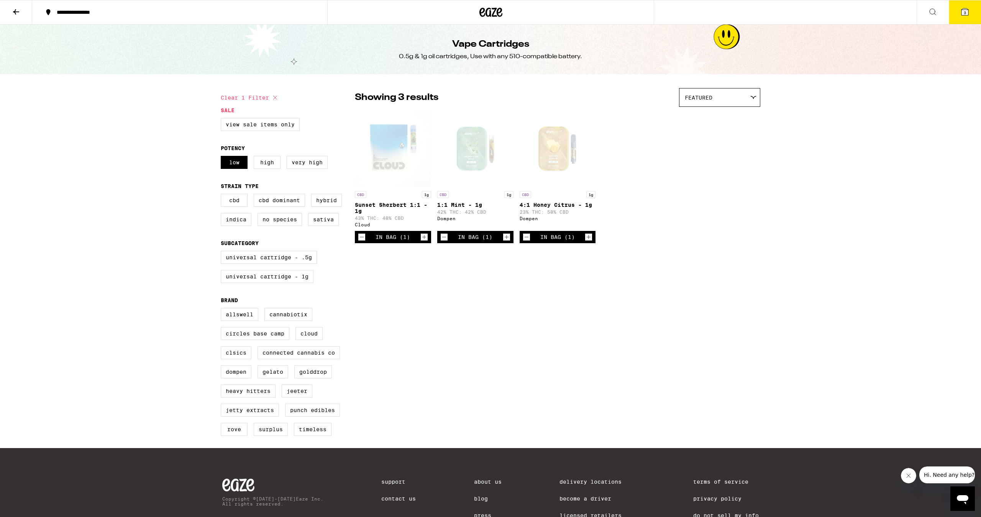
click at [966, 20] on button "3" at bounding box center [964, 12] width 32 height 24
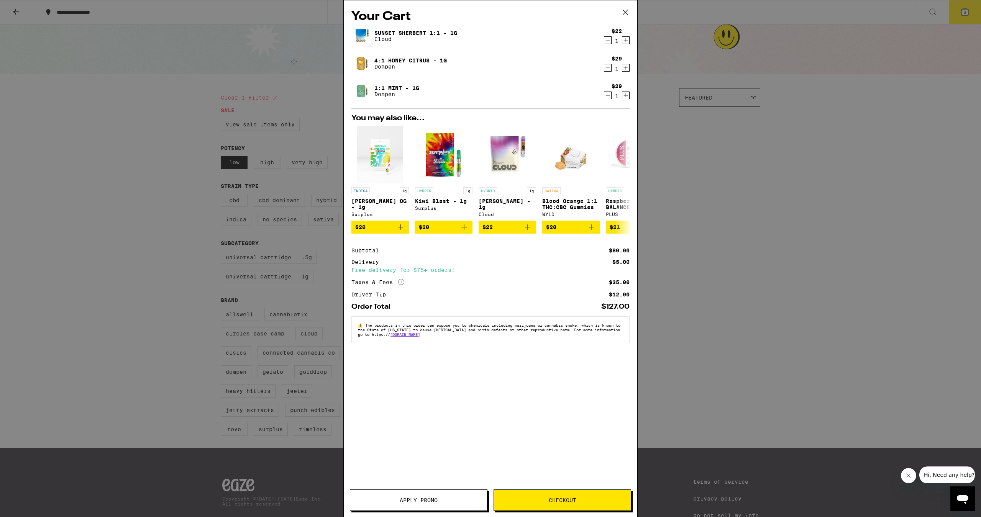
click at [448, 501] on span "Apply Promo" at bounding box center [418, 500] width 137 height 5
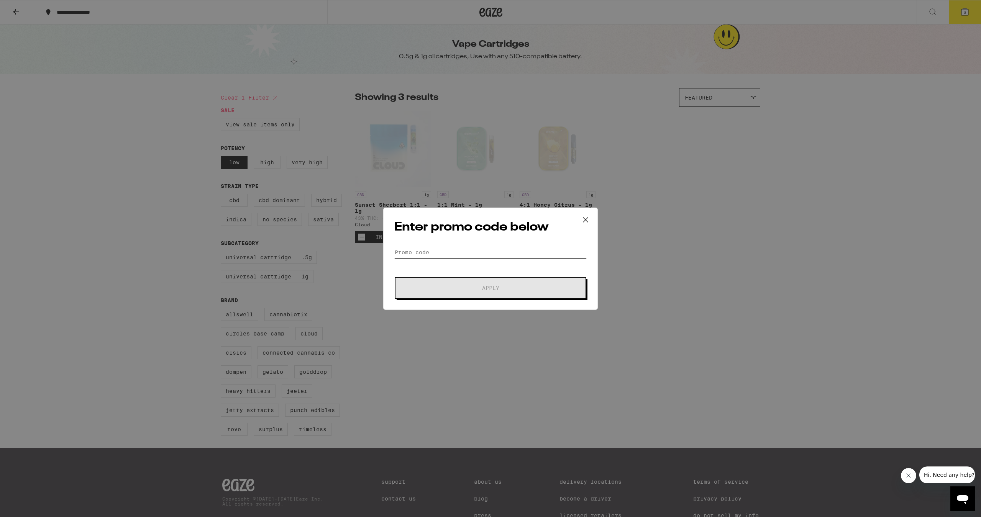
click at [420, 254] on input "Promo Code" at bounding box center [490, 252] width 192 height 11
click at [490, 288] on button "Apply" at bounding box center [490, 287] width 191 height 21
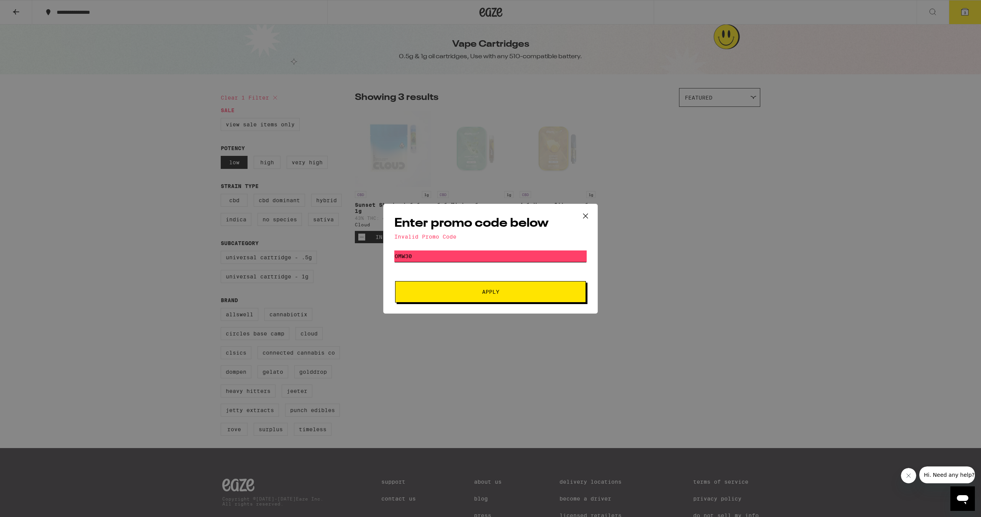
click at [449, 255] on input "OMW30" at bounding box center [490, 256] width 192 height 11
click at [490, 292] on button "Apply" at bounding box center [490, 291] width 191 height 21
type input "THC"
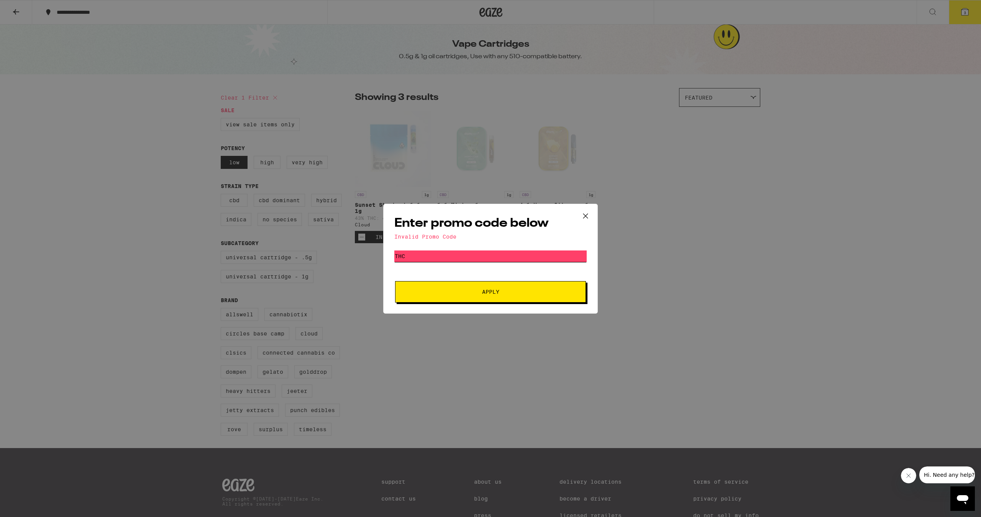
click at [490, 292] on button "Apply" at bounding box center [490, 291] width 191 height 21
click at [592, 216] on button at bounding box center [585, 216] width 24 height 25
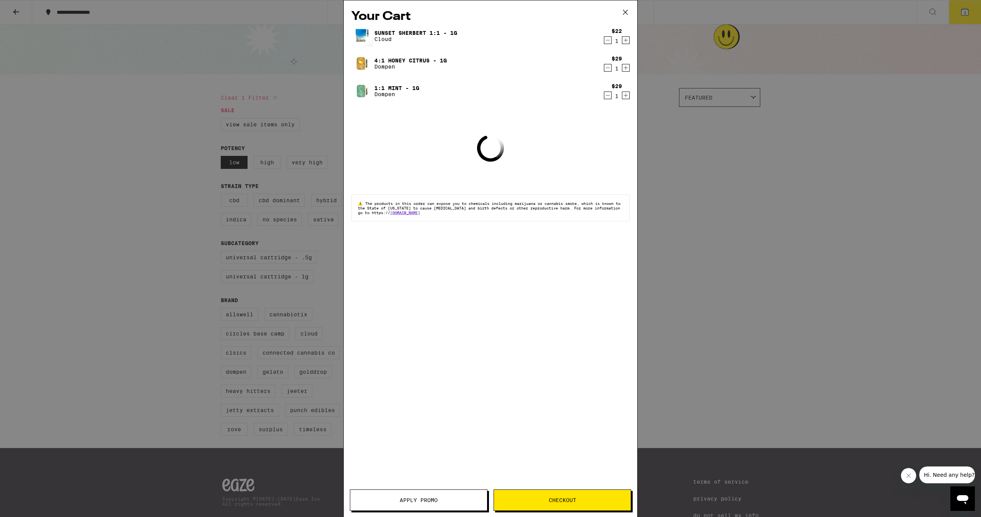
click at [578, 498] on span "Checkout" at bounding box center [562, 500] width 137 height 5
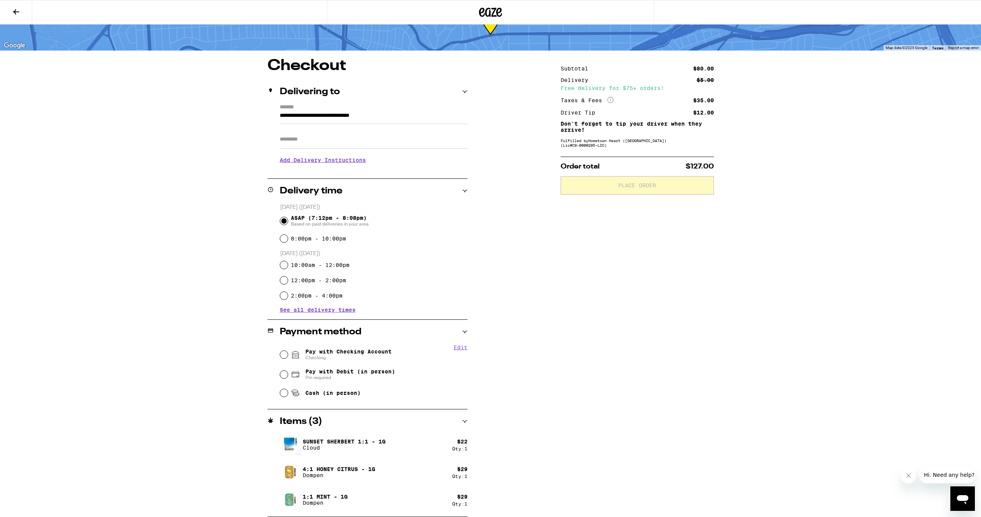
scroll to position [34, 0]
drag, startPoint x: 368, startPoint y: 353, endPoint x: 411, endPoint y: 357, distance: 43.1
click at [368, 353] on span "Pay with Checking Account Checking" at bounding box center [348, 355] width 86 height 12
click at [288, 353] on input "Pay with Checking Account Checking" at bounding box center [284, 355] width 8 height 8
radio input "true"
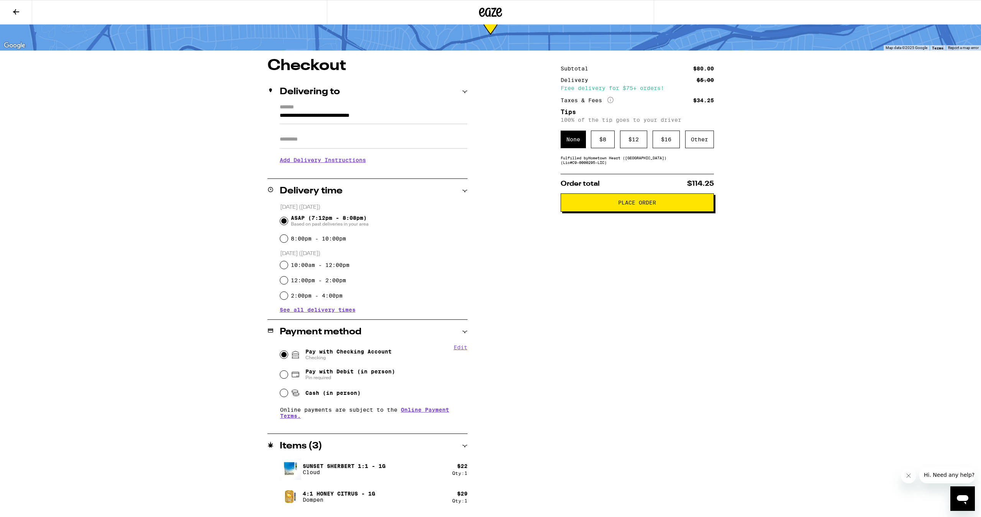
click at [610, 98] on icon "More Info" at bounding box center [610, 100] width 6 height 6
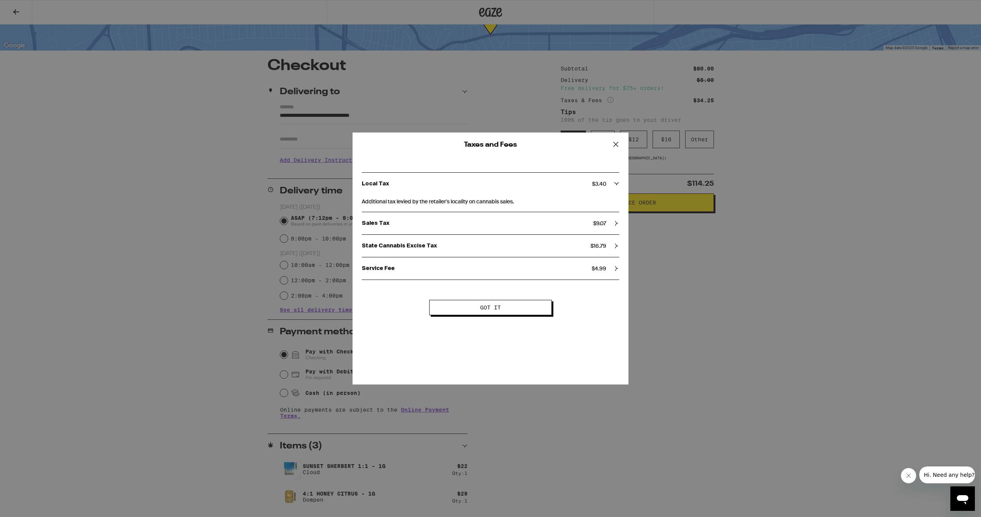
click at [616, 144] on icon at bounding box center [615, 144] width 11 height 11
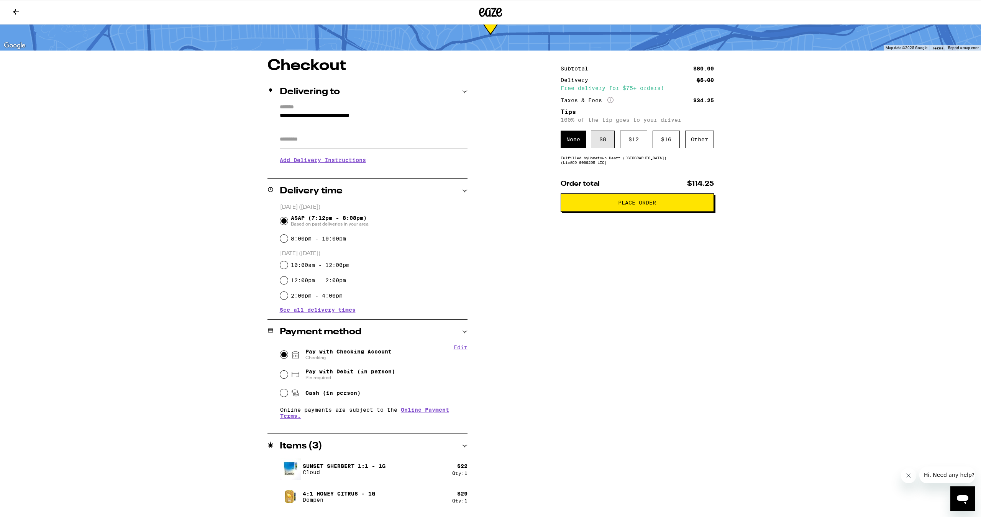
click at [612, 143] on div "$ 8" at bounding box center [603, 140] width 24 height 18
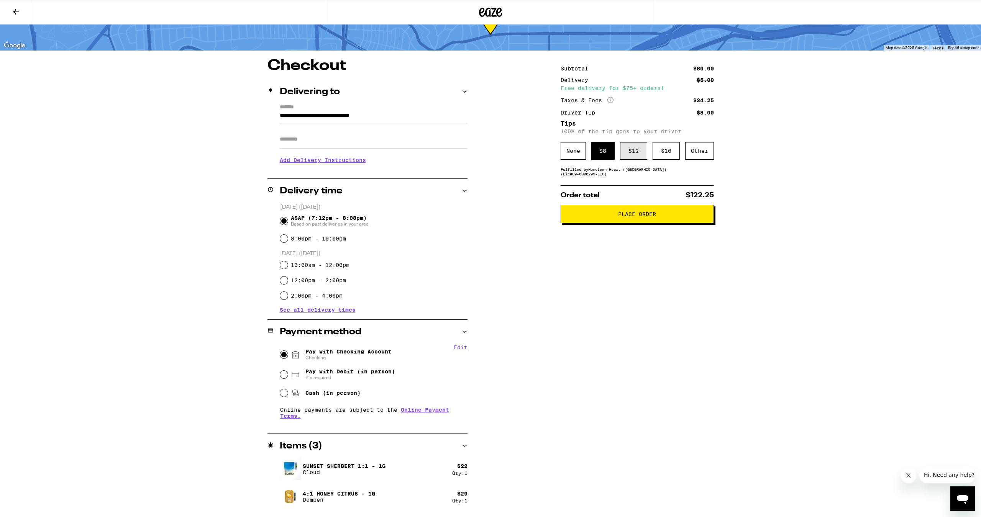
click at [639, 158] on div "$ 12" at bounding box center [633, 151] width 27 height 18
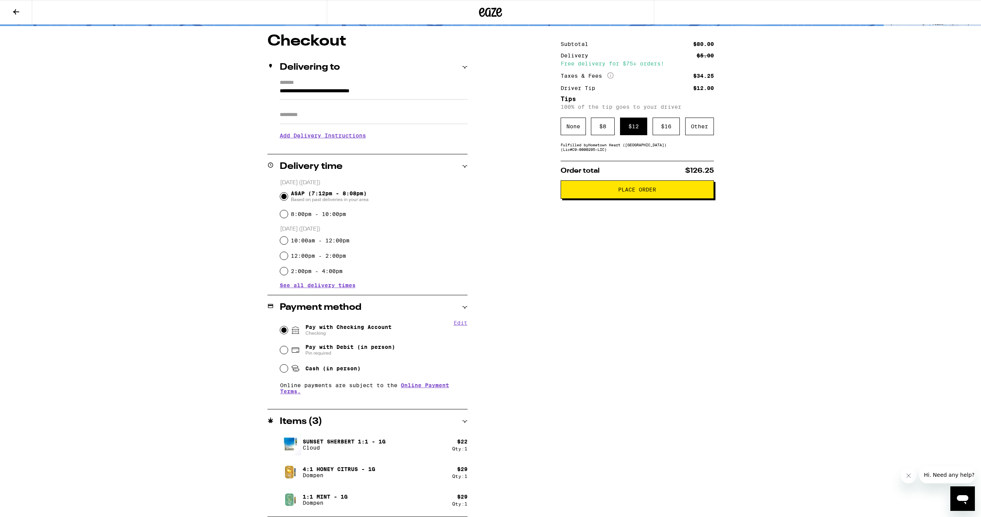
scroll to position [59, 0]
click at [643, 204] on div "Subtotal $80.00 Delivery $5.00 Free delivery for $75+ orders! Taxes & Fees More…" at bounding box center [636, 275] width 153 height 483
click at [642, 187] on button "Place Order" at bounding box center [636, 189] width 153 height 18
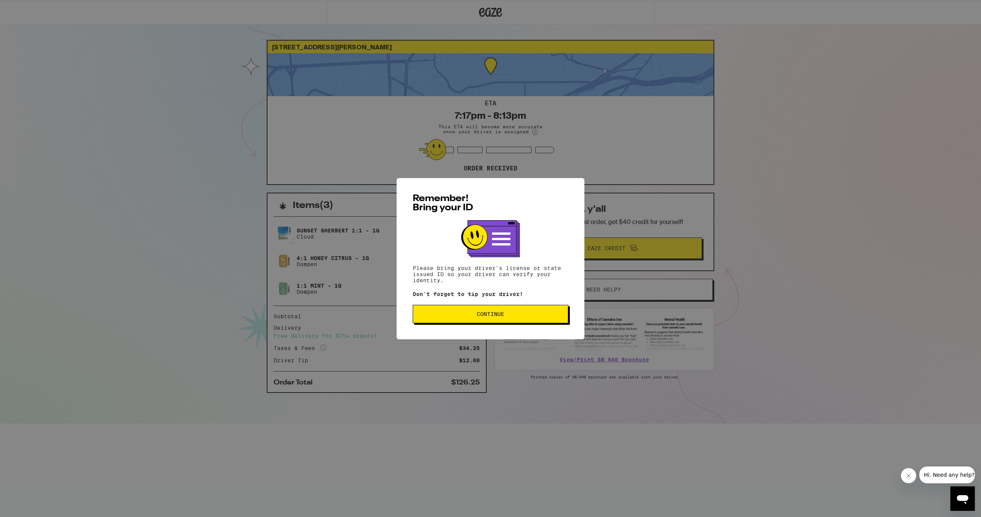
click at [479, 316] on span "Continue" at bounding box center [490, 313] width 28 height 5
